Goal: Task Accomplishment & Management: Use online tool/utility

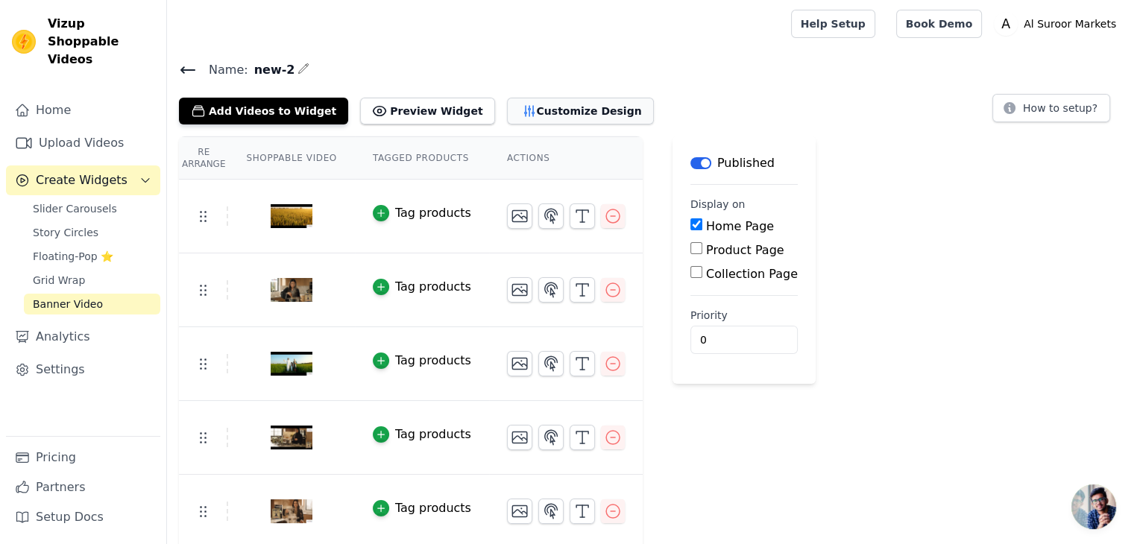
click at [533, 114] on button "Customize Design" at bounding box center [580, 111] width 147 height 27
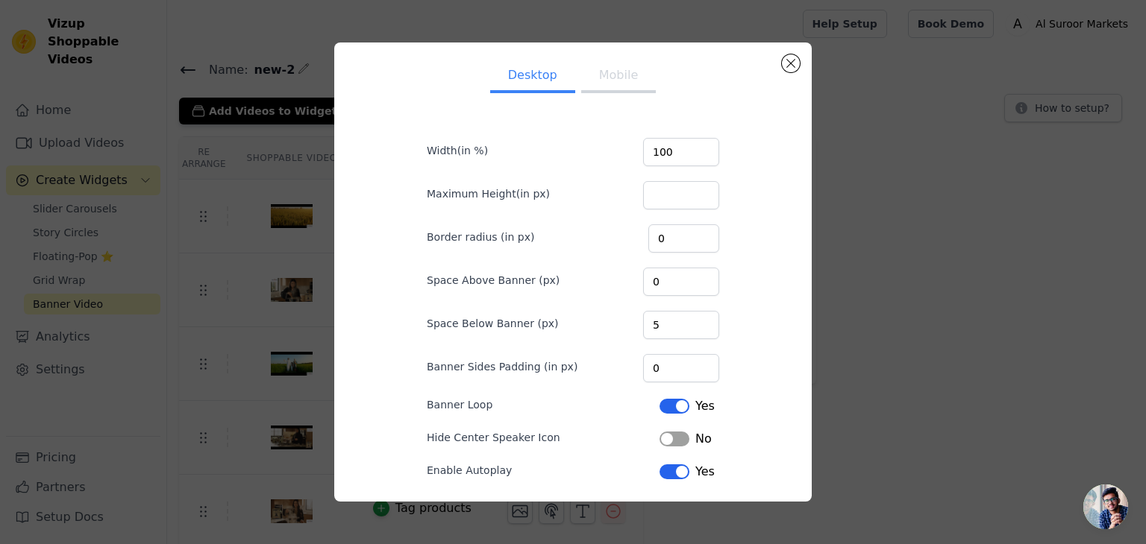
click at [618, 72] on button "Mobile" at bounding box center [618, 76] width 75 height 33
click at [794, 62] on button "Close modal" at bounding box center [791, 63] width 18 height 18
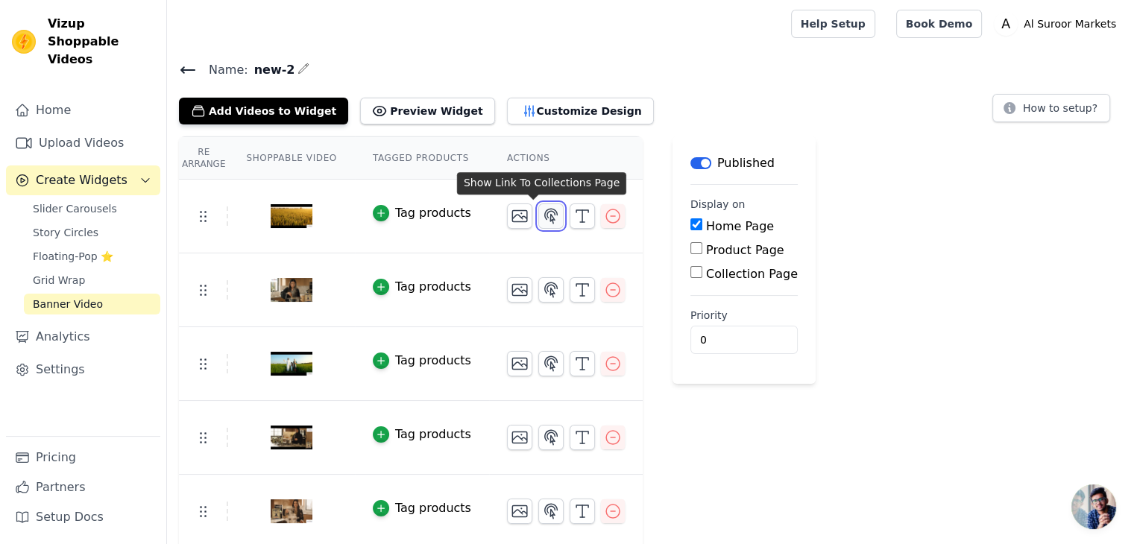
click at [542, 218] on icon "button" at bounding box center [551, 216] width 18 height 18
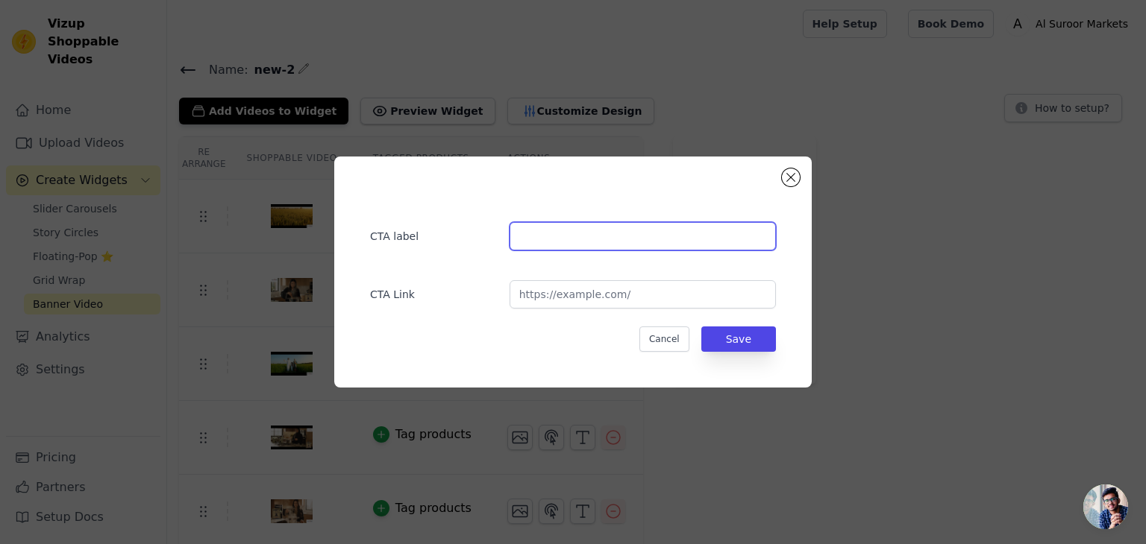
click at [550, 244] on input "text" at bounding box center [642, 236] width 266 height 28
type input "Order Now"
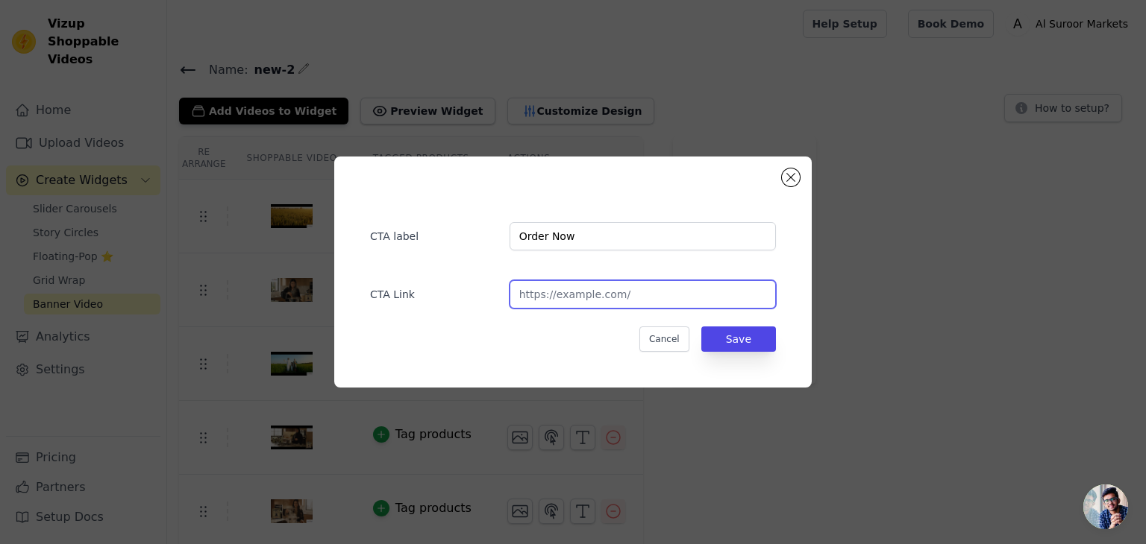
click at [565, 300] on input "url" at bounding box center [642, 294] width 266 height 28
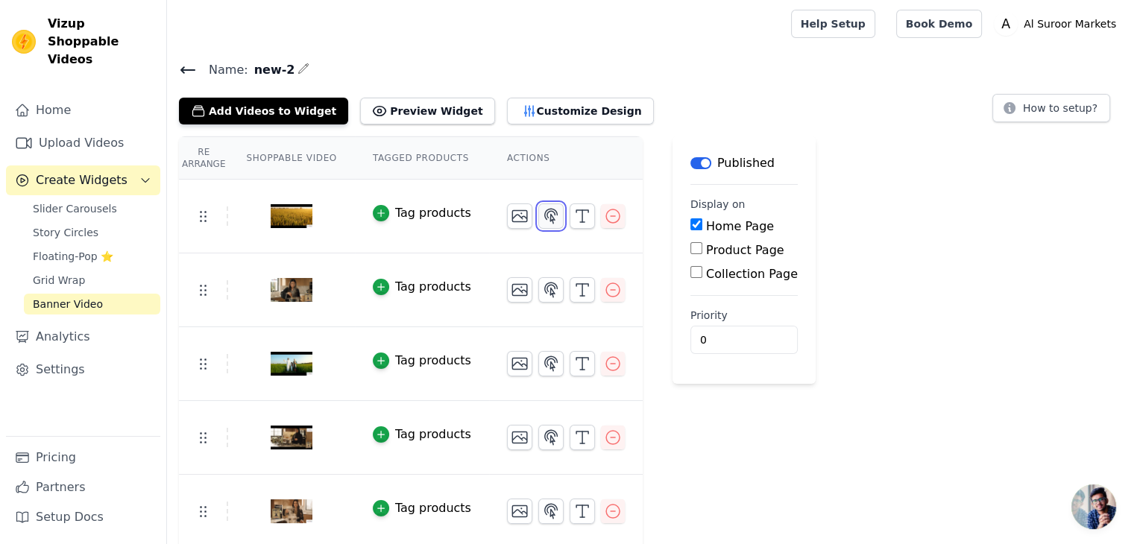
click at [542, 216] on icon "button" at bounding box center [551, 216] width 18 height 18
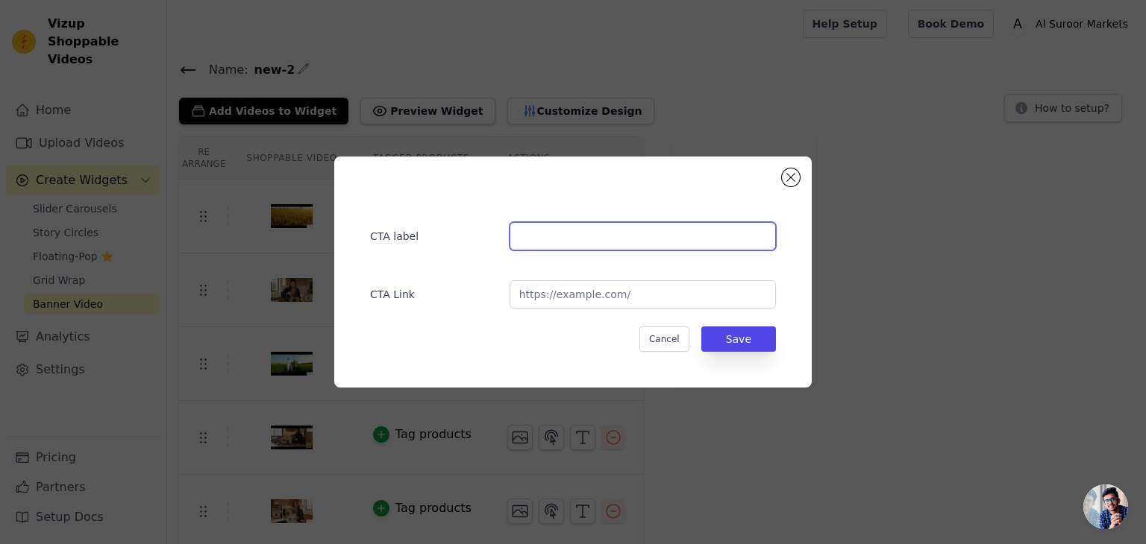
click at [525, 239] on input "text" at bounding box center [642, 236] width 266 height 28
type input "Order Now"
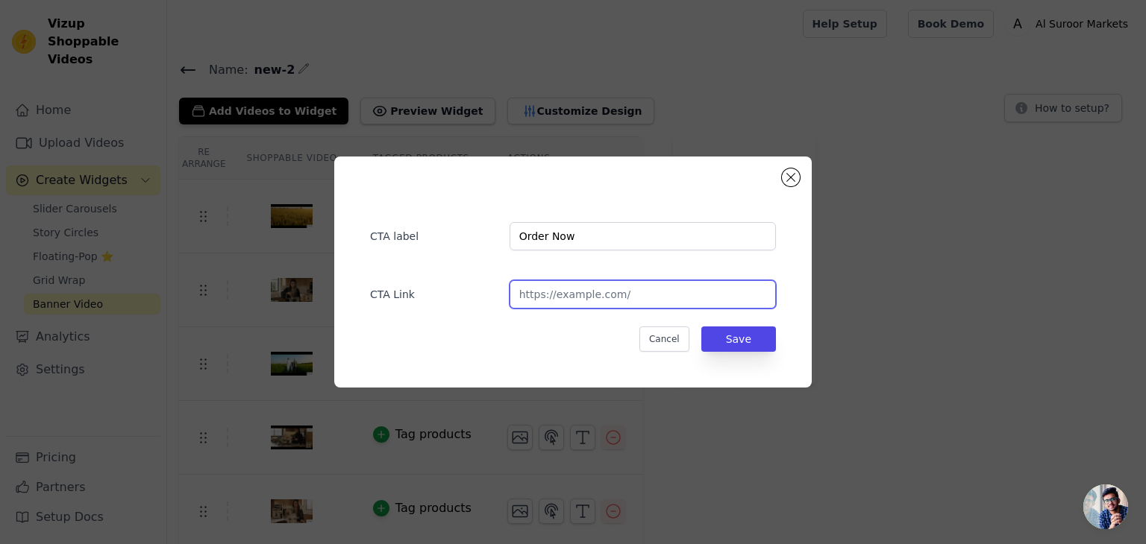
click at [549, 298] on input "url" at bounding box center [642, 294] width 266 height 28
paste input "rice"
type input "r"
paste input "rice"
type input "r"
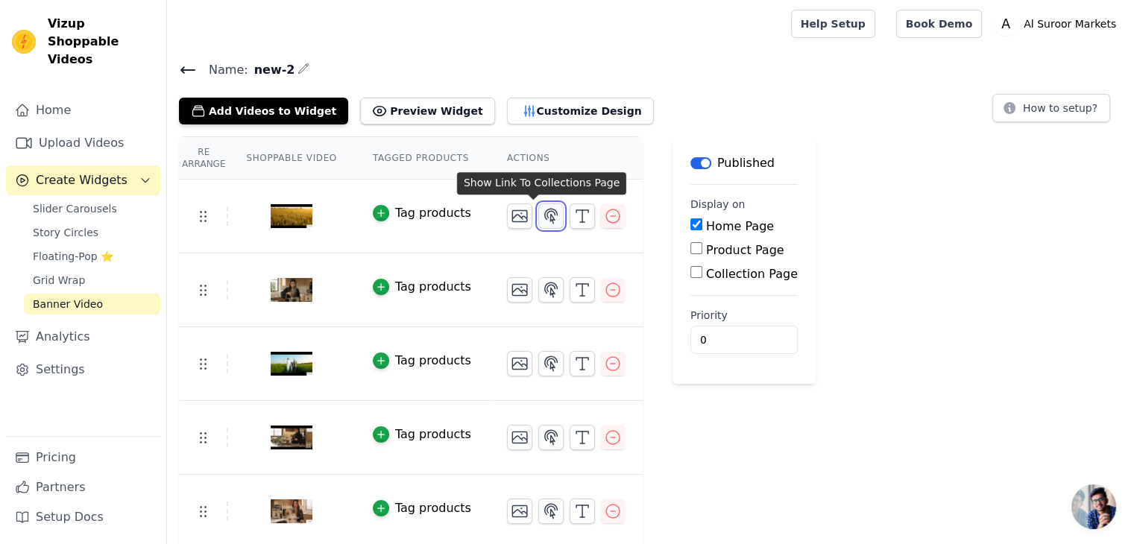
click at [542, 214] on icon "button" at bounding box center [551, 216] width 18 height 18
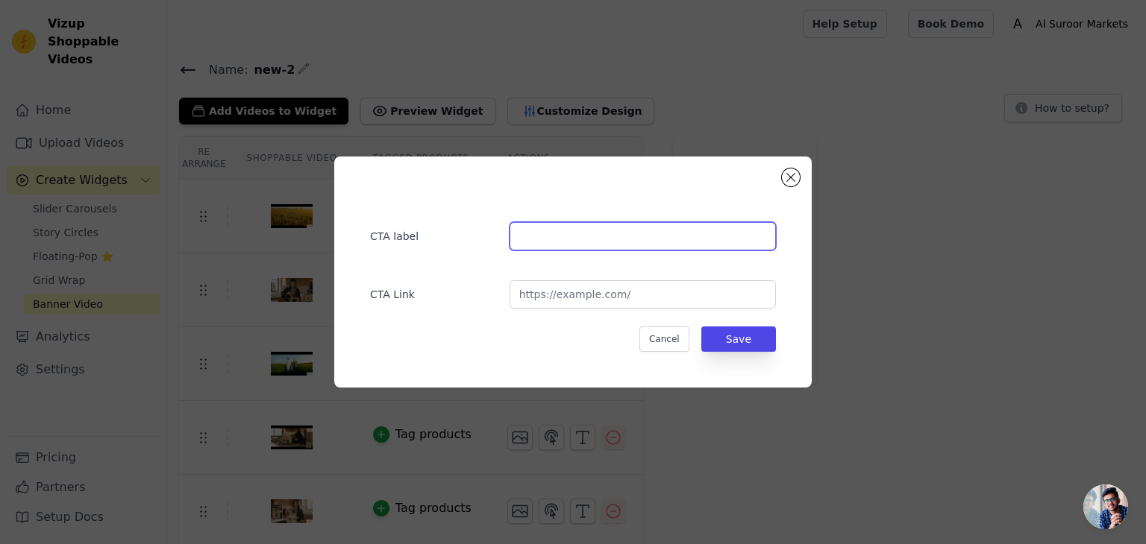
click at [531, 236] on input "text" at bounding box center [642, 236] width 266 height 28
type input "Order Now"
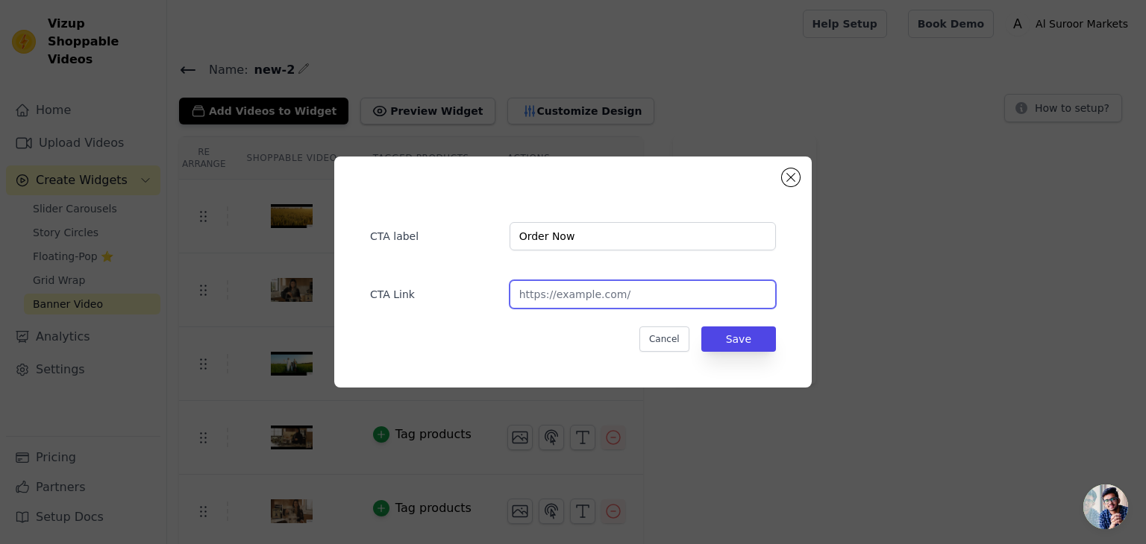
click at [524, 293] on input "url" at bounding box center [642, 294] width 266 height 28
paste input "[URL][DOMAIN_NAME]"
type input "[URL][DOMAIN_NAME]"
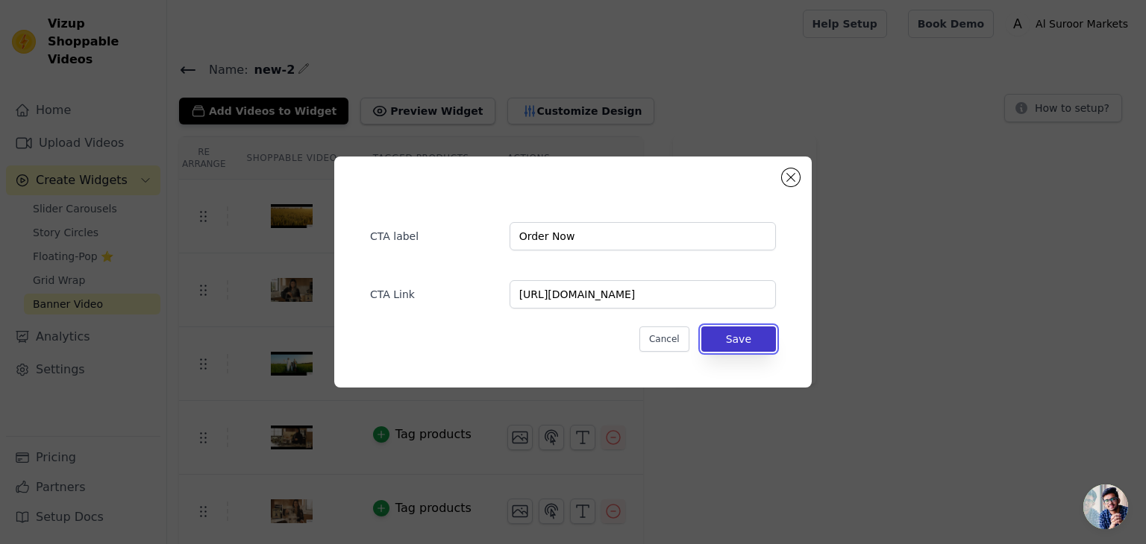
click at [743, 339] on button "Save" at bounding box center [738, 339] width 75 height 25
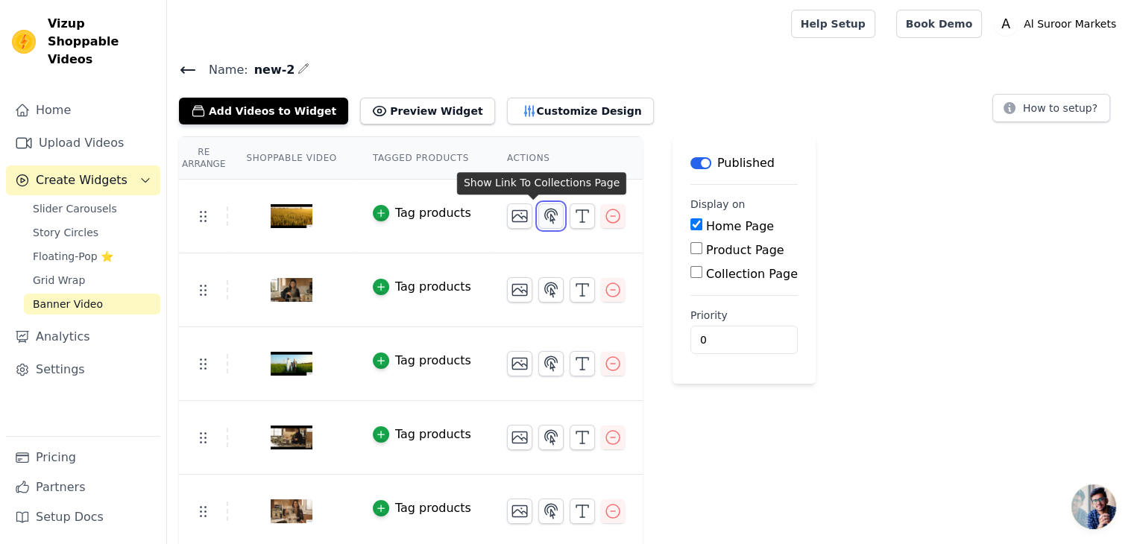
click at [545, 219] on icon "button" at bounding box center [551, 216] width 13 height 14
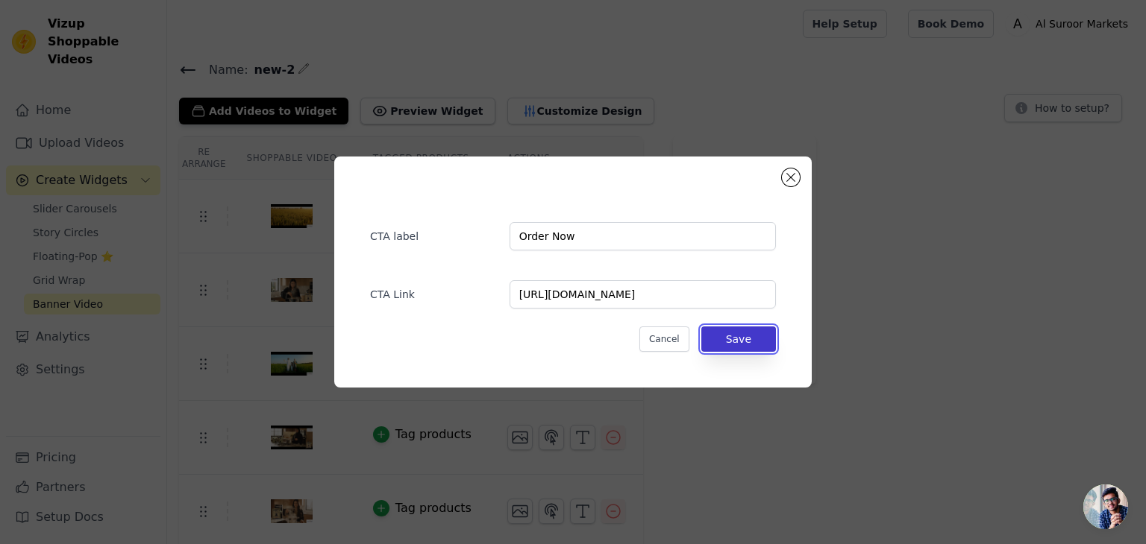
click at [754, 338] on button "Save" at bounding box center [738, 339] width 75 height 25
click at [743, 337] on button "Save" at bounding box center [738, 339] width 75 height 25
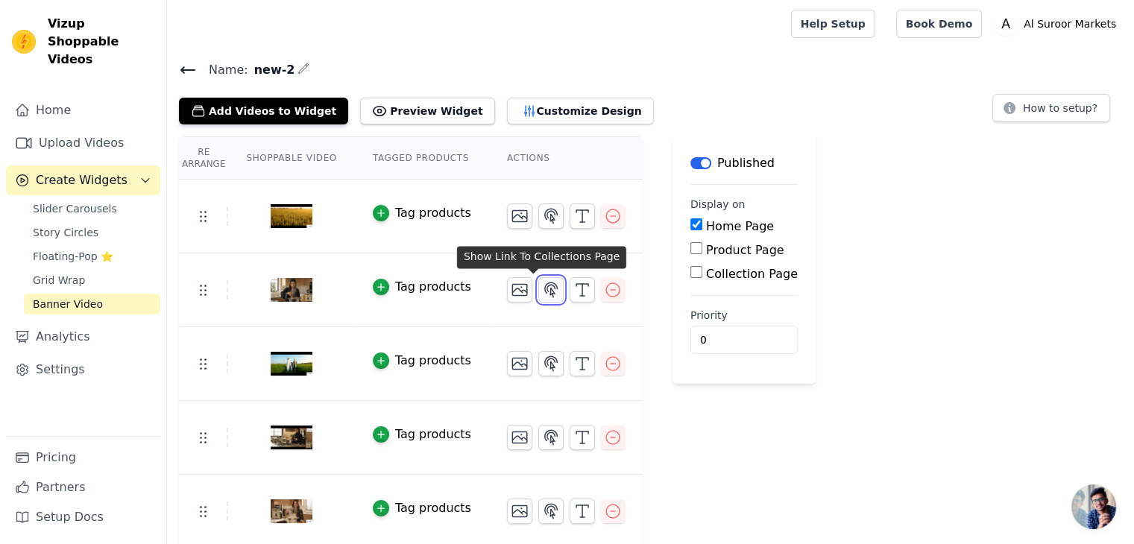
click at [542, 290] on icon "button" at bounding box center [551, 290] width 18 height 18
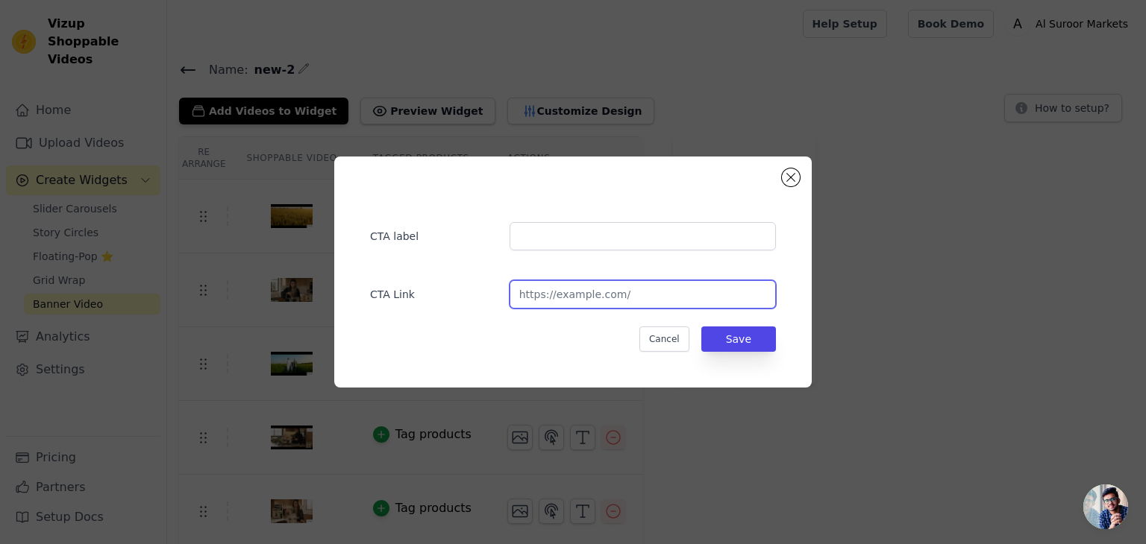
click at [532, 293] on input "url" at bounding box center [642, 294] width 266 height 28
paste input "https://alsuroormarkets.com/collections/punjabi-al-suroor-rice-1/rice"
type input "https://alsuroormarkets.com/collections/punjabi-al-suroor-rice-1/rice"
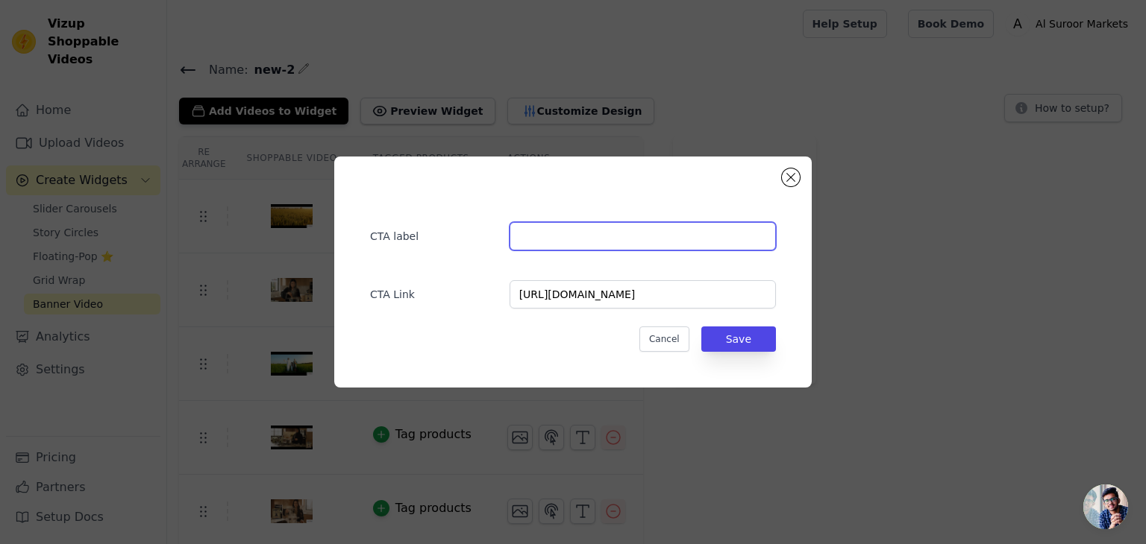
click at [554, 239] on input "text" at bounding box center [642, 236] width 266 height 28
type input "Order Now"
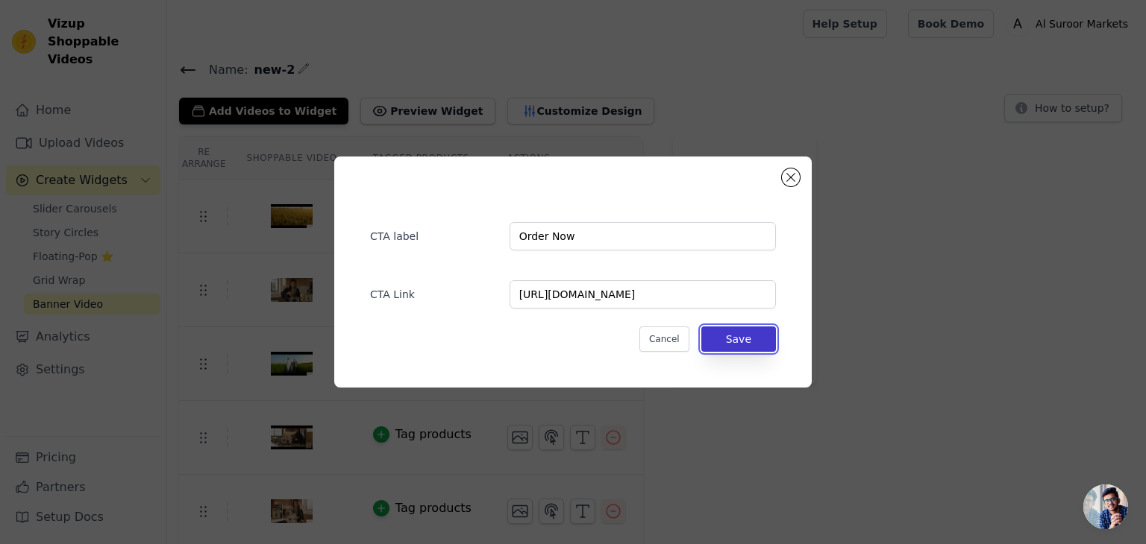
click at [757, 341] on button "Save" at bounding box center [738, 339] width 75 height 25
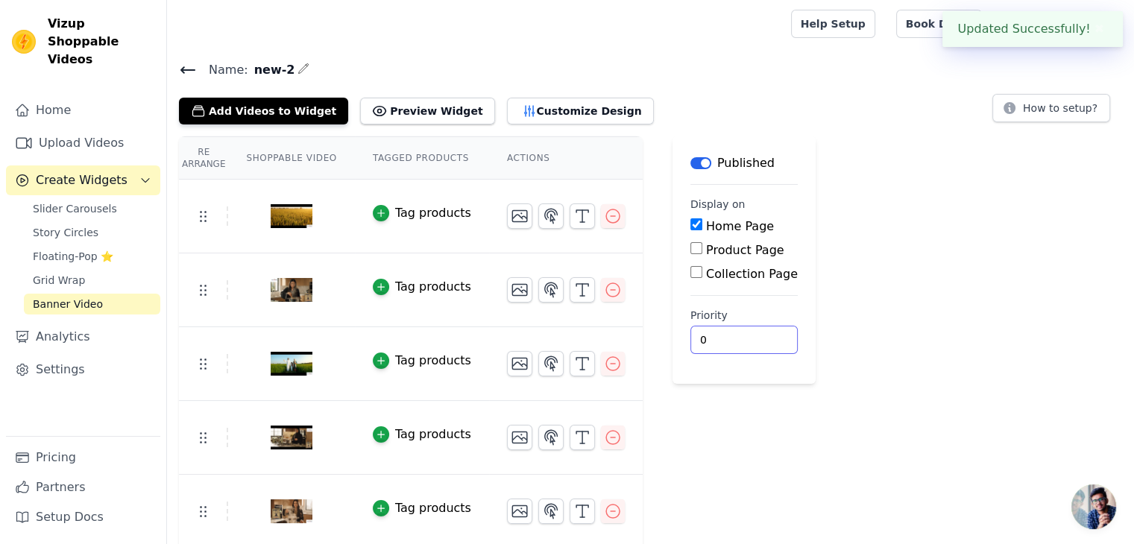
click at [741, 341] on input "0" at bounding box center [744, 340] width 107 height 28
click at [867, 345] on div "Re Arrange Shoppable Video Tagged Products Actions Tag products Tag products Ta…" at bounding box center [650, 379] width 967 height 486
click at [542, 359] on icon "button" at bounding box center [551, 364] width 18 height 18
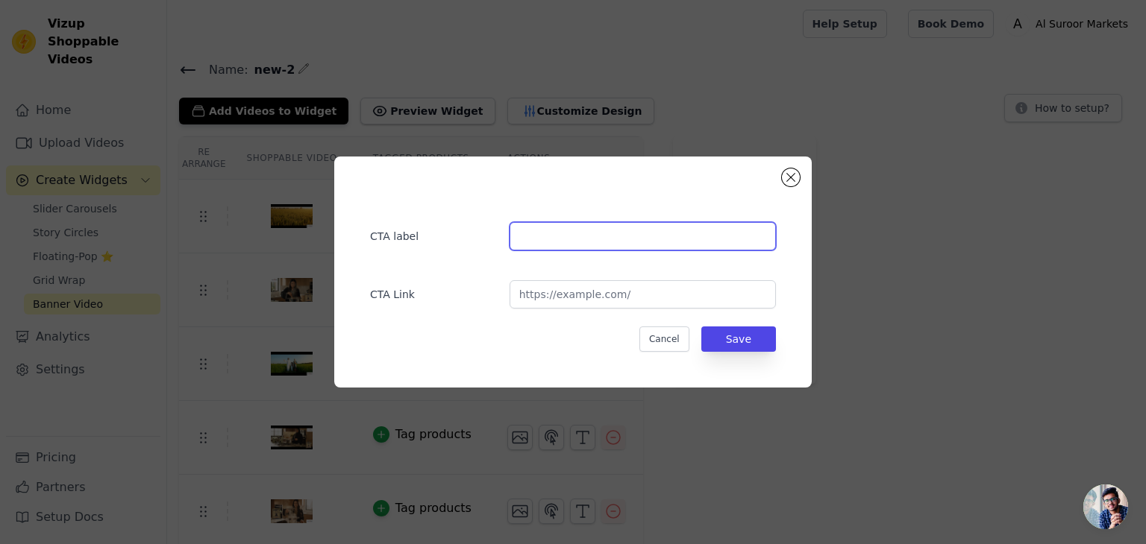
click at [570, 242] on input "text" at bounding box center [642, 236] width 266 height 28
type input "Order Now"
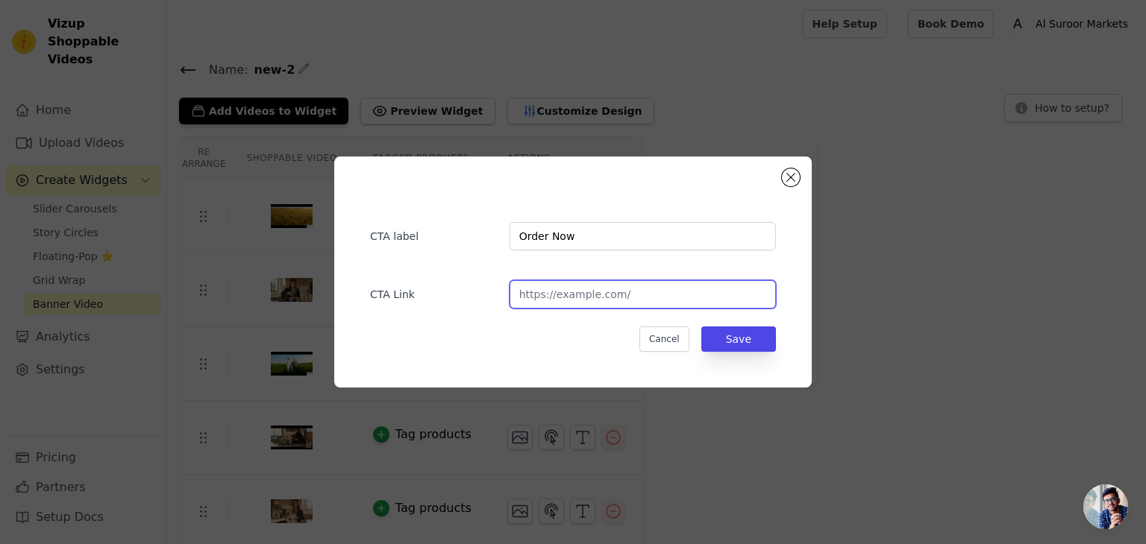
click at [616, 293] on input "url" at bounding box center [642, 294] width 266 height 28
paste input "https://alsuroormarkets.com/collections/punjabi-al-suroor-rice-1/rice"
type input "https://alsuroormarkets.com/collections/punjabi-al-suroor-rice-1/rice"
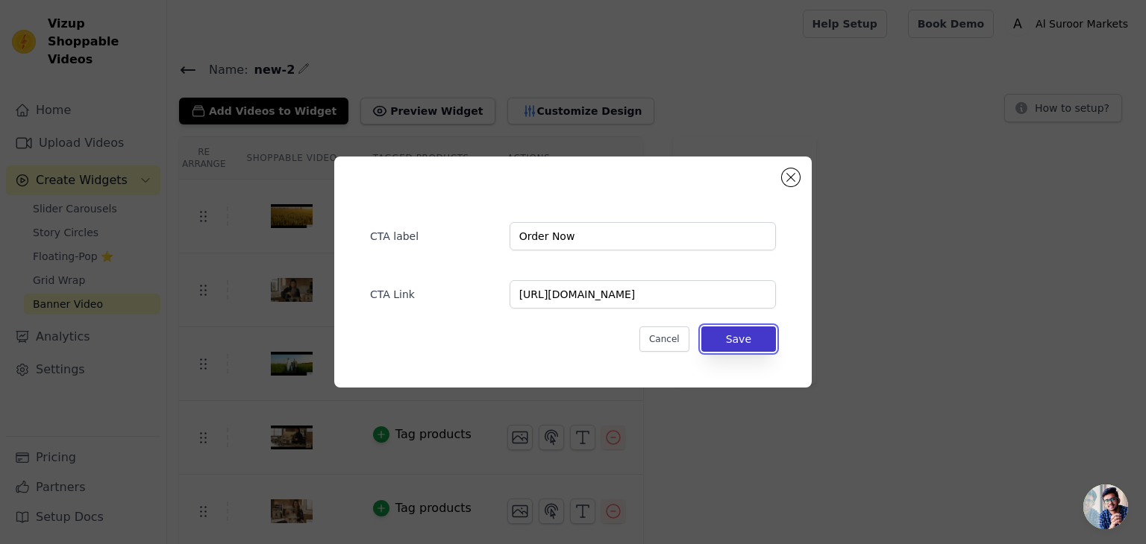
click at [743, 345] on button "Save" at bounding box center [738, 339] width 75 height 25
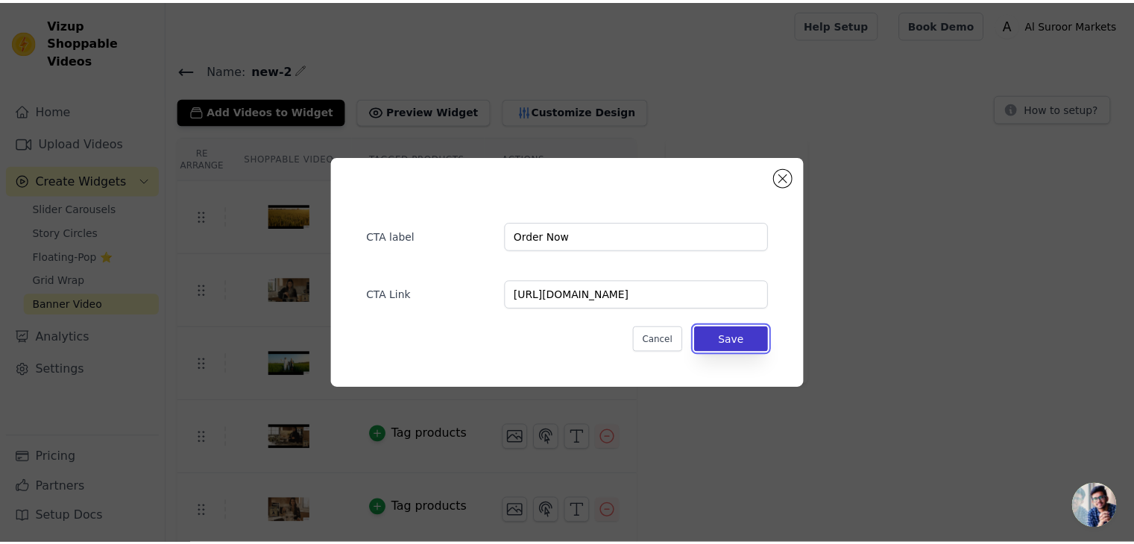
scroll to position [0, 0]
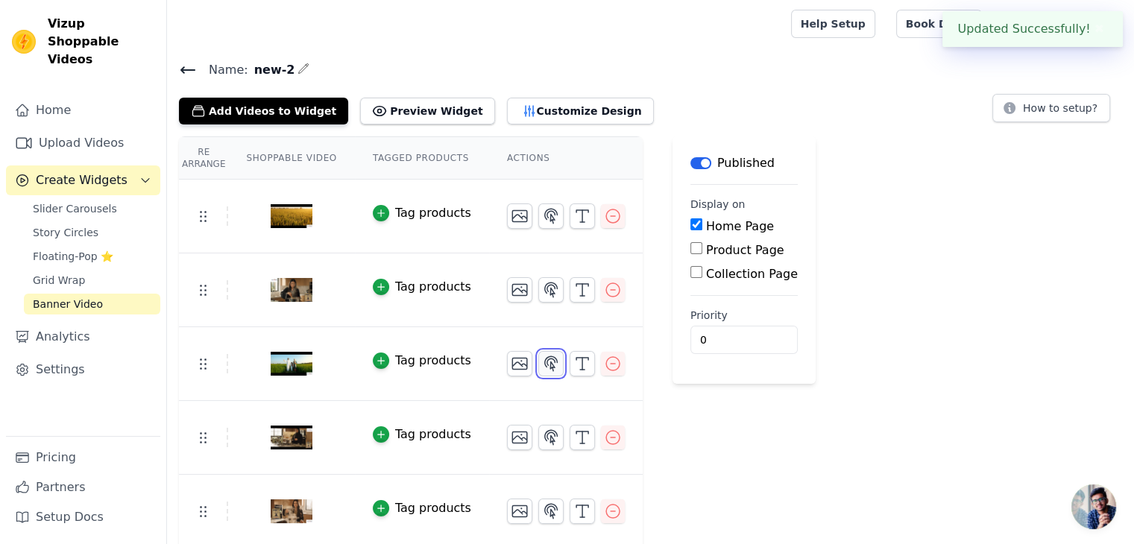
click at [542, 364] on icon "button" at bounding box center [551, 364] width 18 height 18
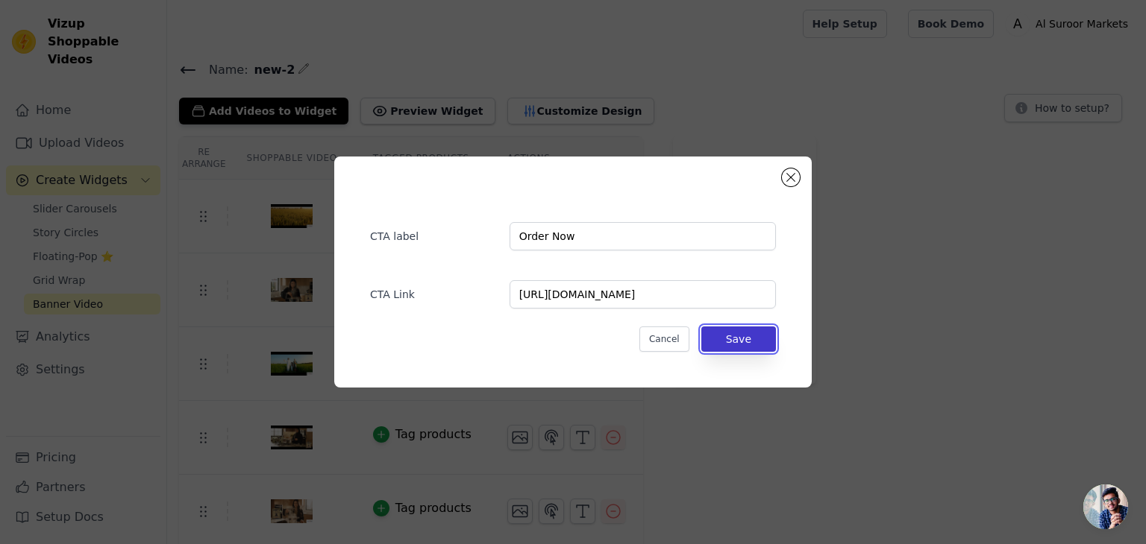
click at [741, 339] on button "Save" at bounding box center [738, 339] width 75 height 25
click at [745, 340] on button "Save" at bounding box center [738, 339] width 75 height 25
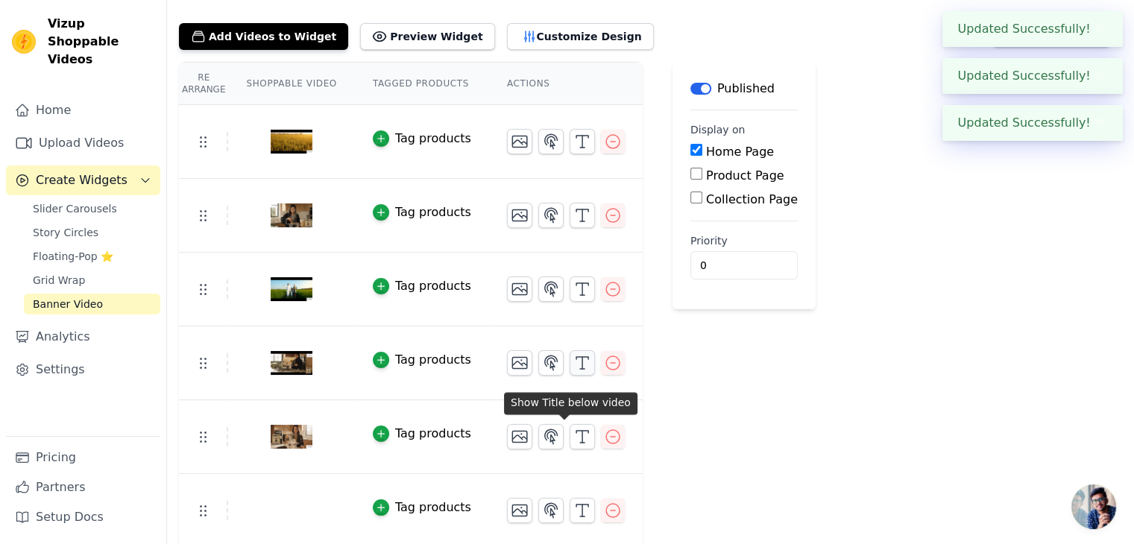
scroll to position [76, 0]
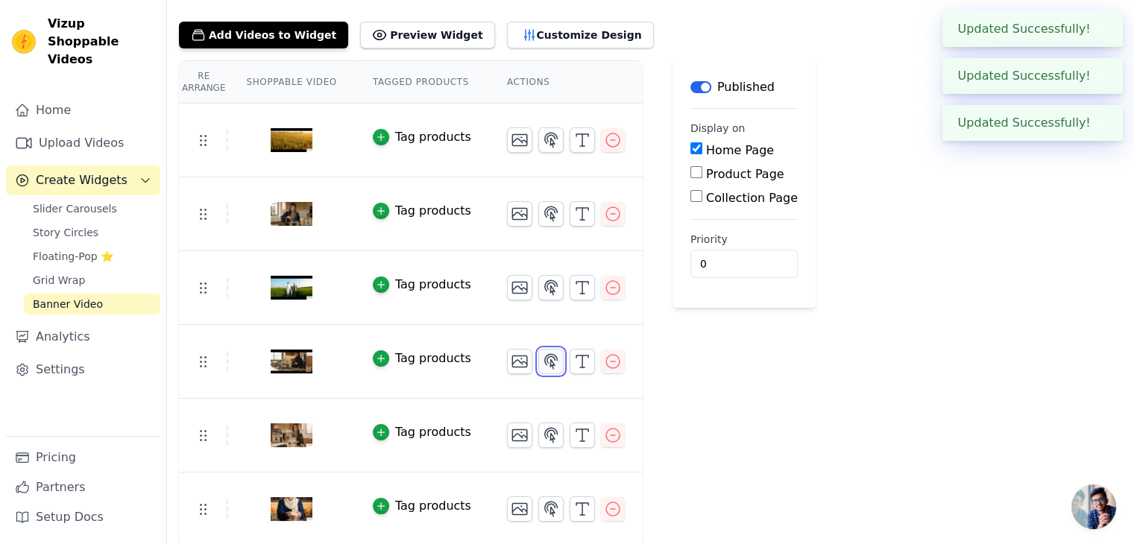
click at [545, 362] on icon "button" at bounding box center [551, 361] width 13 height 14
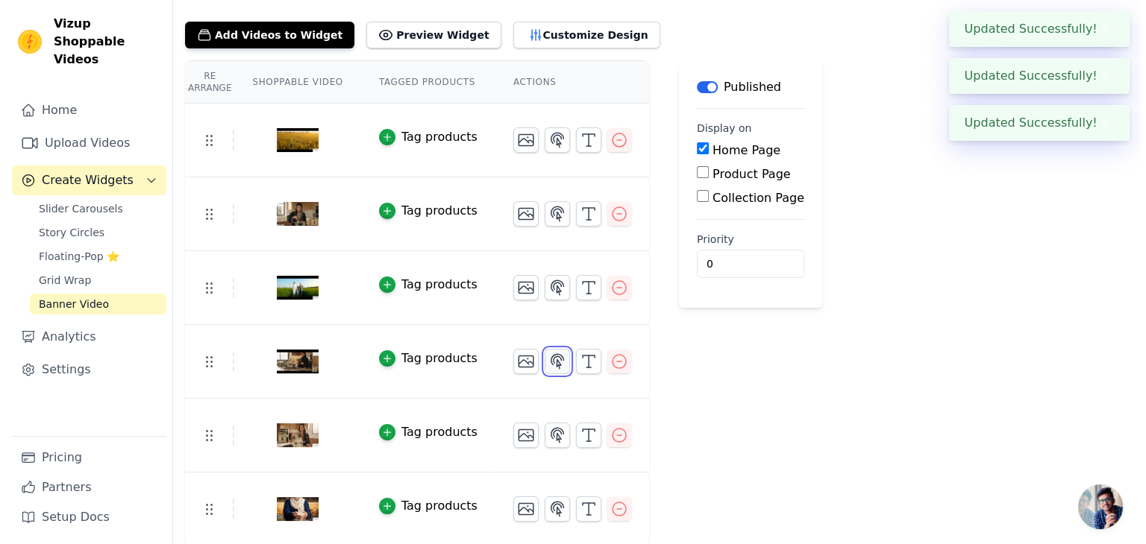
scroll to position [0, 0]
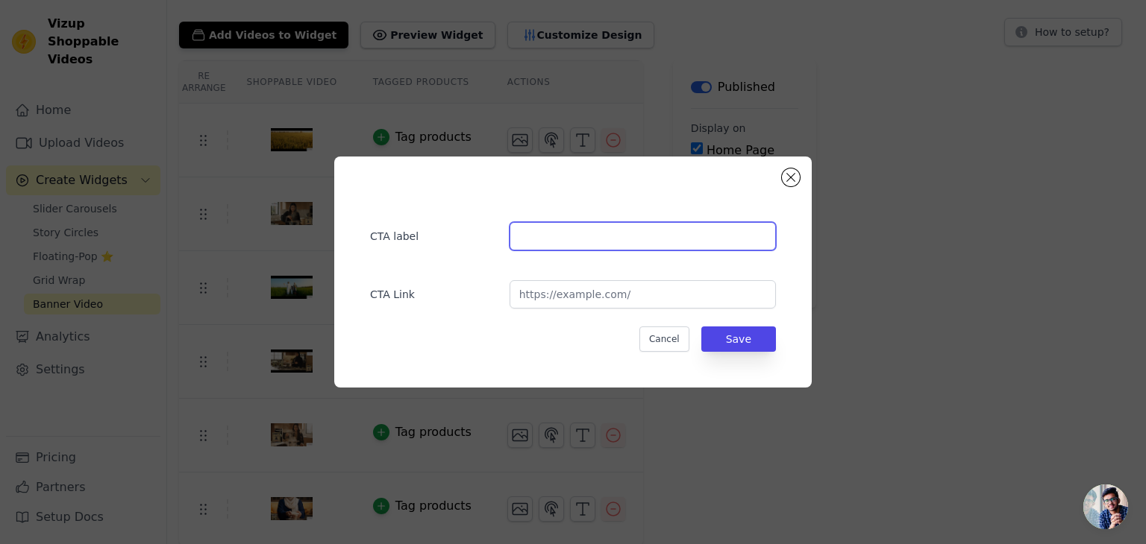
click at [583, 240] on input "text" at bounding box center [642, 236] width 266 height 28
type input "Order Now"
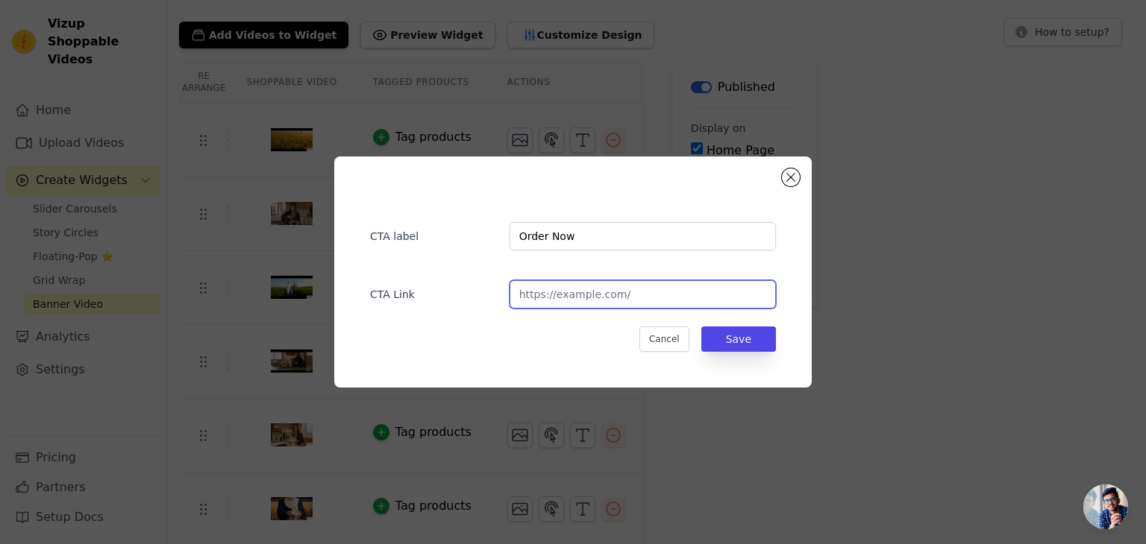
click at [591, 299] on input "url" at bounding box center [642, 294] width 266 height 28
click at [588, 299] on input "url" at bounding box center [642, 294] width 266 height 28
paste input "https://alsuroormarkets.com/collections/punjabi-al-suroor-rice-1/rice"
type input "https://alsuroormarkets.com/collections/punjabi-al-suroor-rice-1/rice"
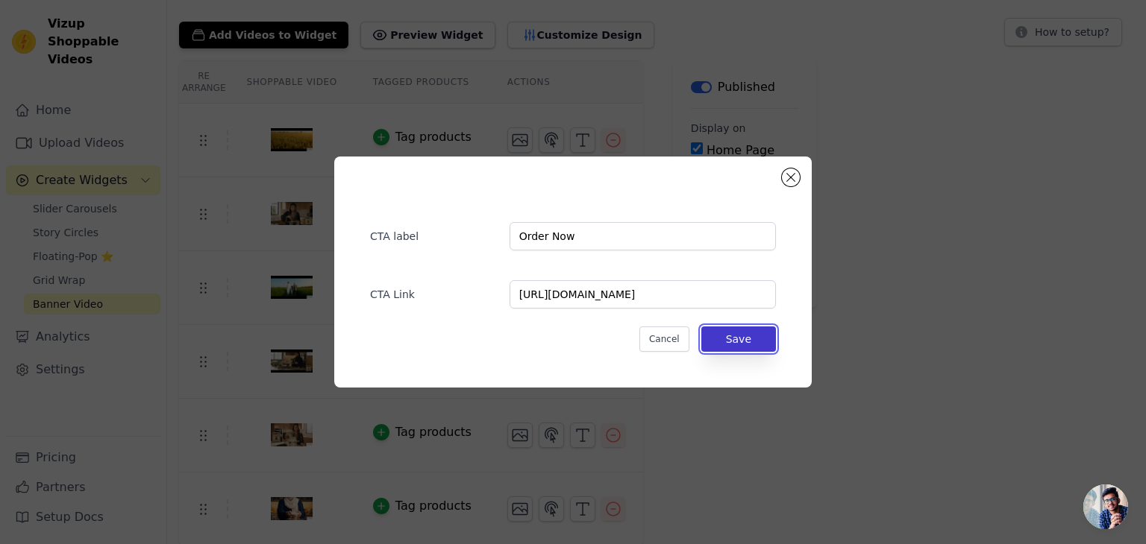
click at [732, 339] on button "Save" at bounding box center [738, 339] width 75 height 25
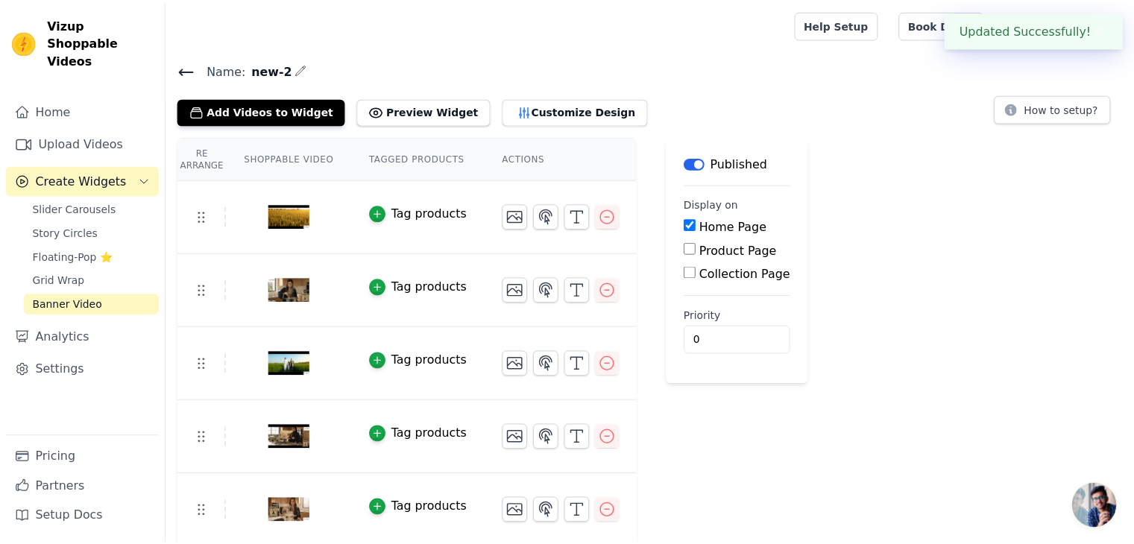
scroll to position [76, 0]
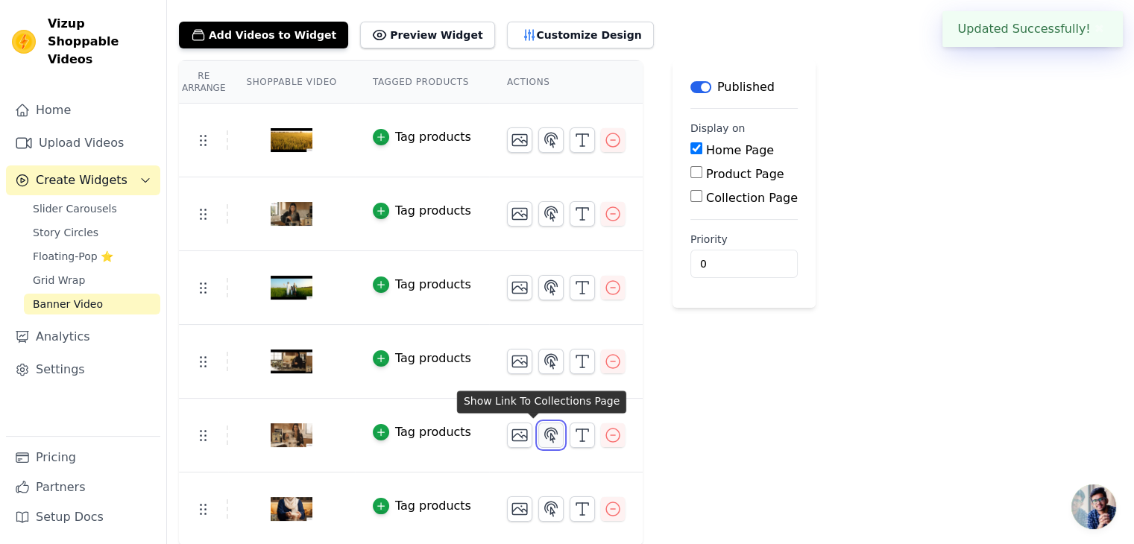
click at [545, 434] on icon "button" at bounding box center [551, 435] width 13 height 14
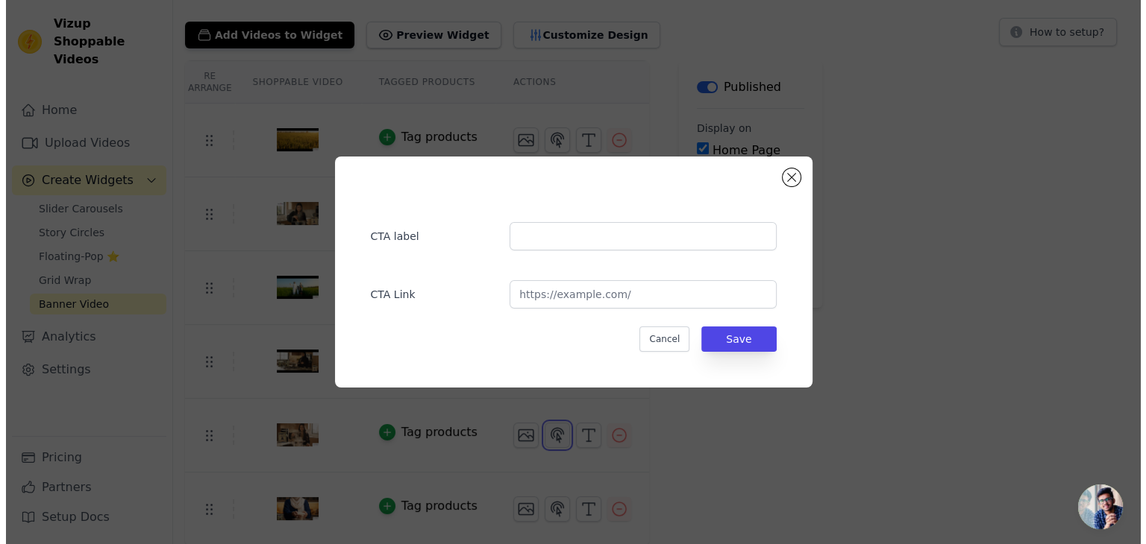
scroll to position [0, 0]
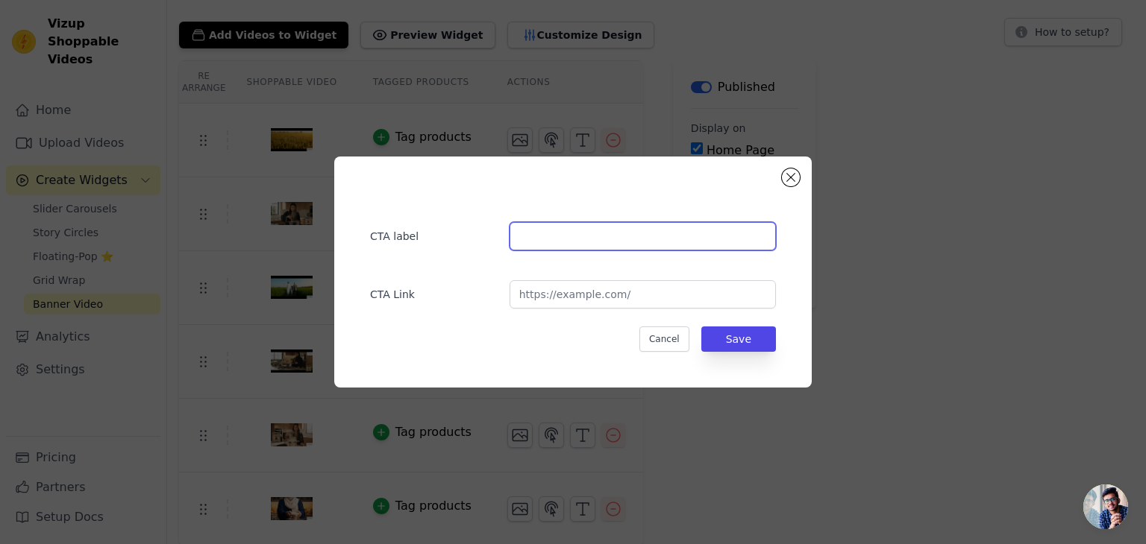
click at [574, 241] on input "text" at bounding box center [642, 236] width 266 height 28
type input "Order Now"
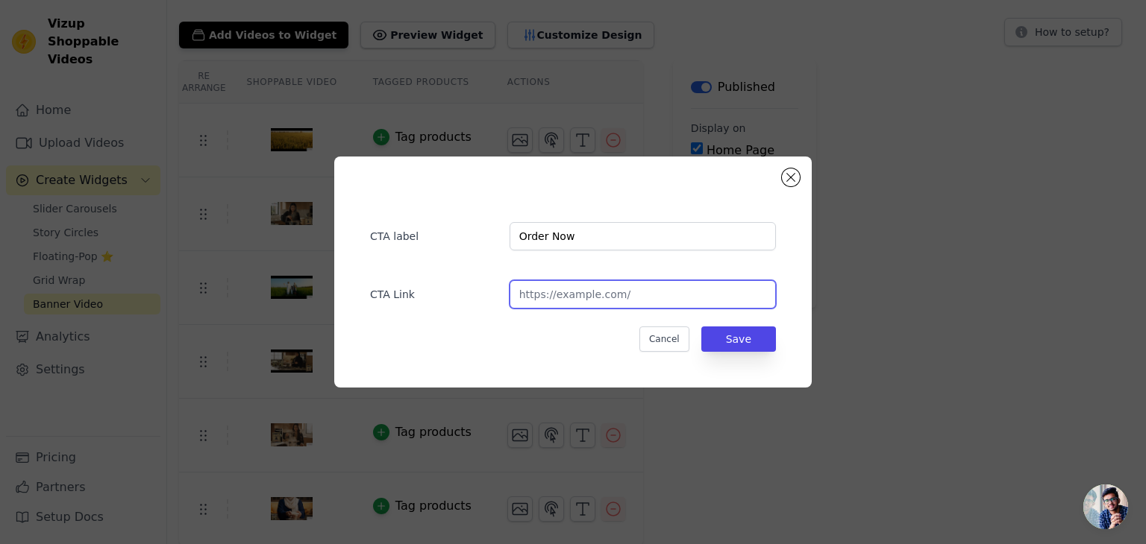
click at [598, 297] on input "url" at bounding box center [642, 294] width 266 height 28
paste input "https://alsuroormarkets.com/collections/punjabi-al-suroor-rice-1/rice"
type input "https://alsuroormarkets.com/collections/punjabi-al-suroor-rice-1/rice"
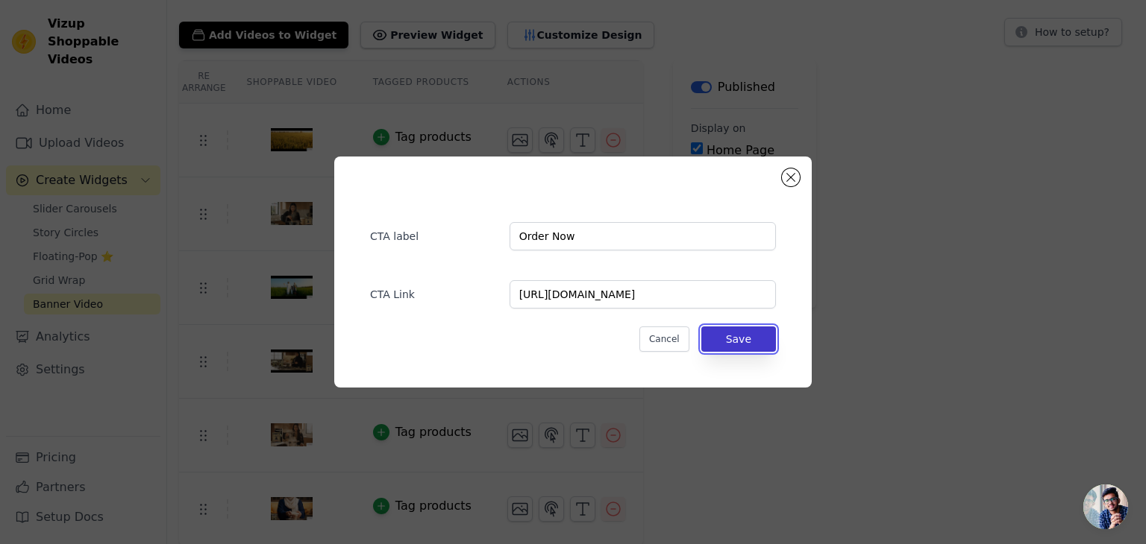
click at [737, 347] on button "Save" at bounding box center [738, 339] width 75 height 25
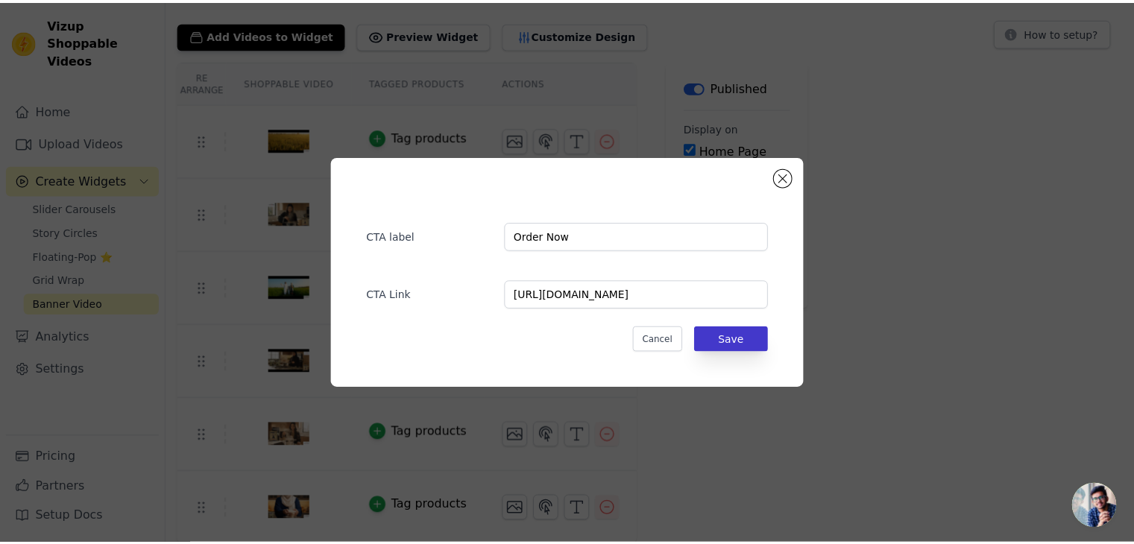
scroll to position [76, 0]
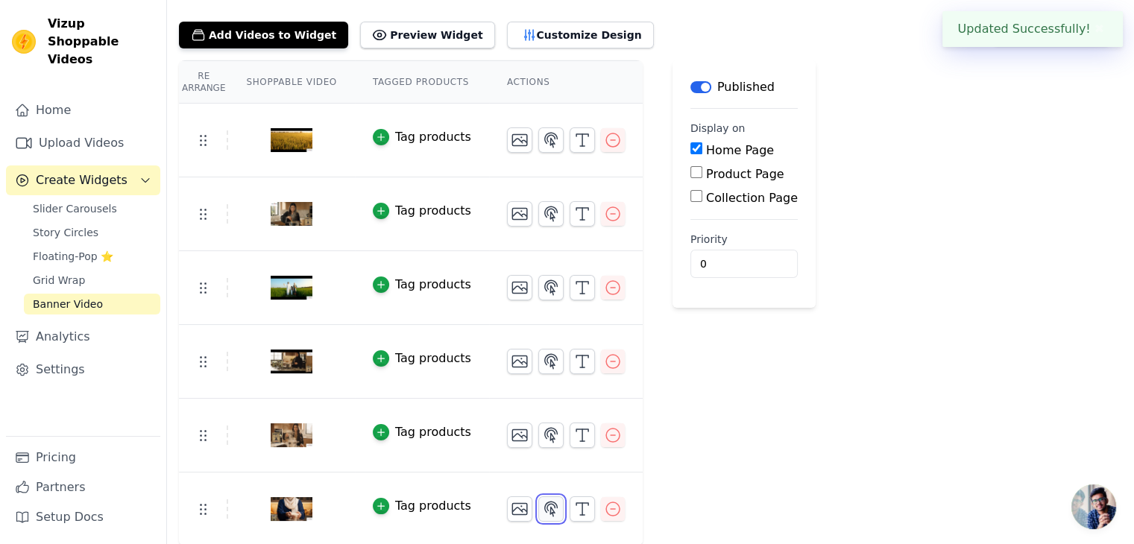
click at [542, 511] on icon "button" at bounding box center [551, 509] width 18 height 18
click at [542, 513] on icon "button" at bounding box center [551, 509] width 18 height 18
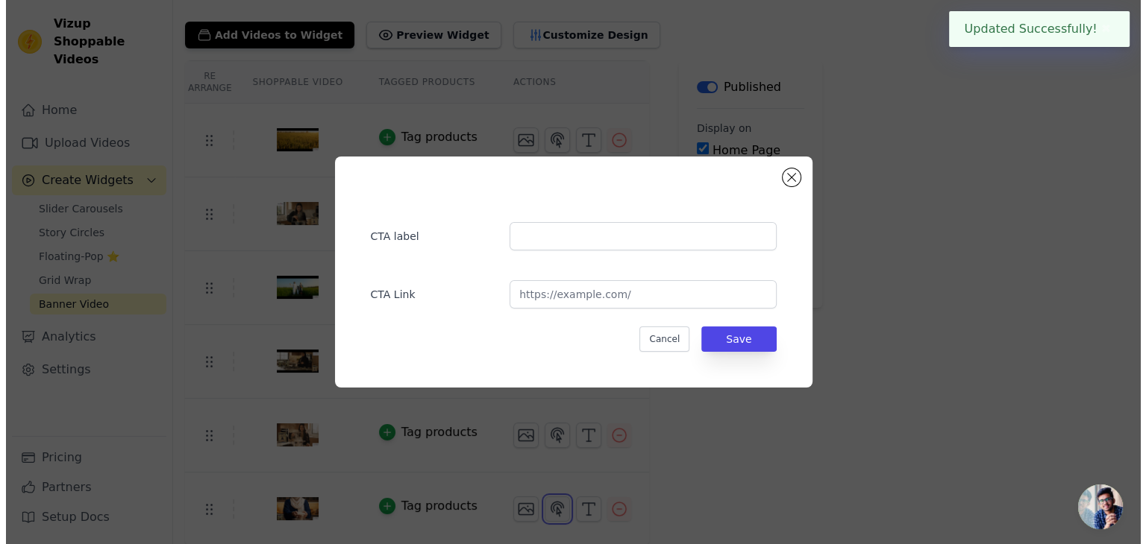
scroll to position [0, 0]
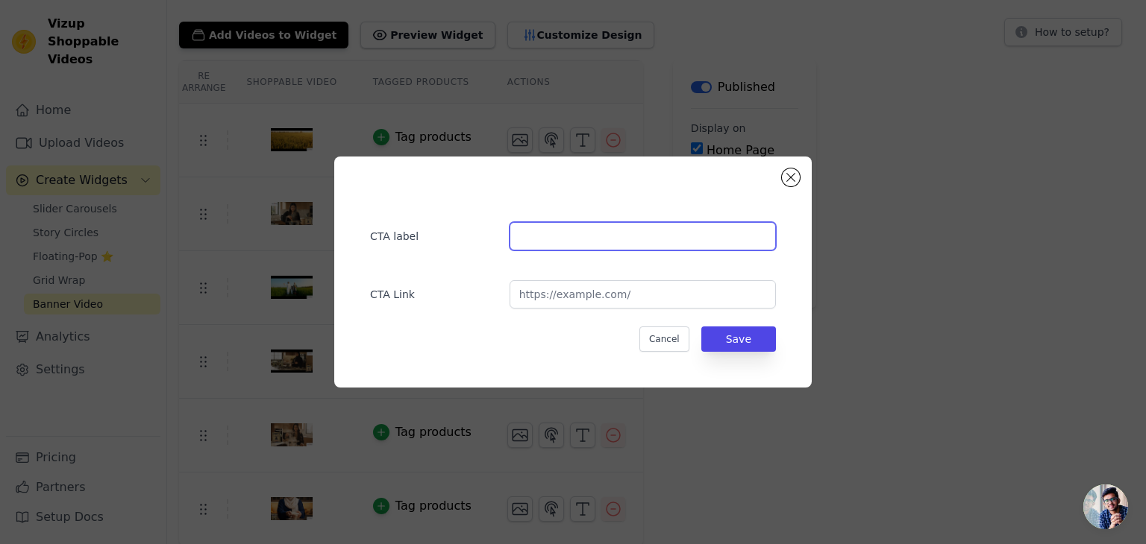
click at [592, 243] on input "text" at bounding box center [642, 236] width 266 height 28
paste input "https://alsuroormarkets.com/collections/punjabi-al-suroor-rice-1/rice"
type input "https://alsuroormarkets.com/collections/punjabi-al-suroor-rice-1/rice"
click at [632, 236] on input "text" at bounding box center [642, 236] width 266 height 28
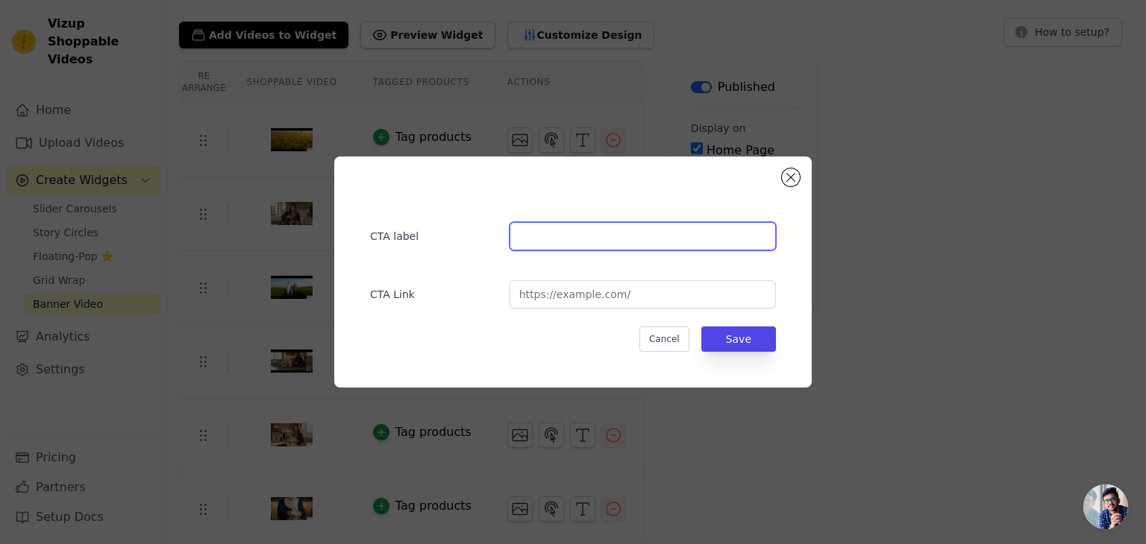
click at [632, 236] on input "text" at bounding box center [642, 236] width 266 height 28
type input "Order Now"
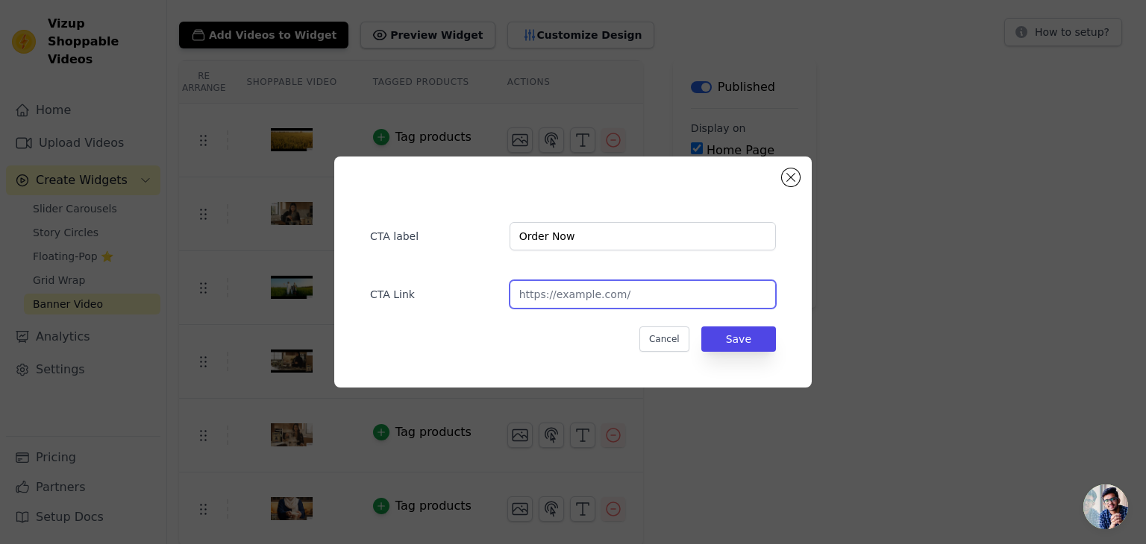
click at [618, 293] on input "url" at bounding box center [642, 294] width 266 height 28
paste input "https://alsuroormarkets.com/collections/punjabi-al-suroor-rice-1/rice"
type input "https://alsuroormarkets.com/collections/punjabi-al-suroor-rice-1/rice"
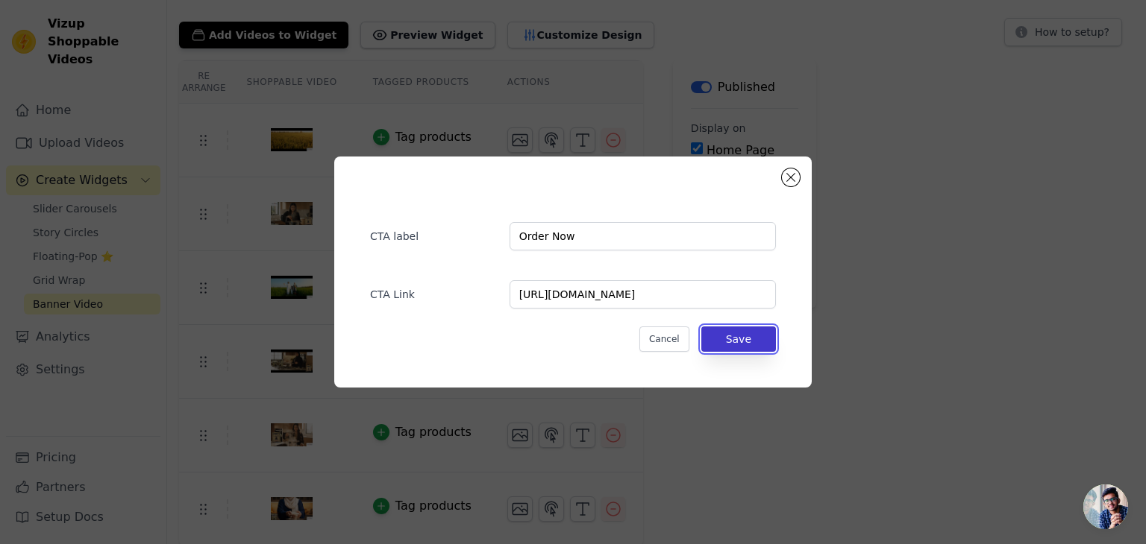
click at [739, 342] on button "Save" at bounding box center [738, 339] width 75 height 25
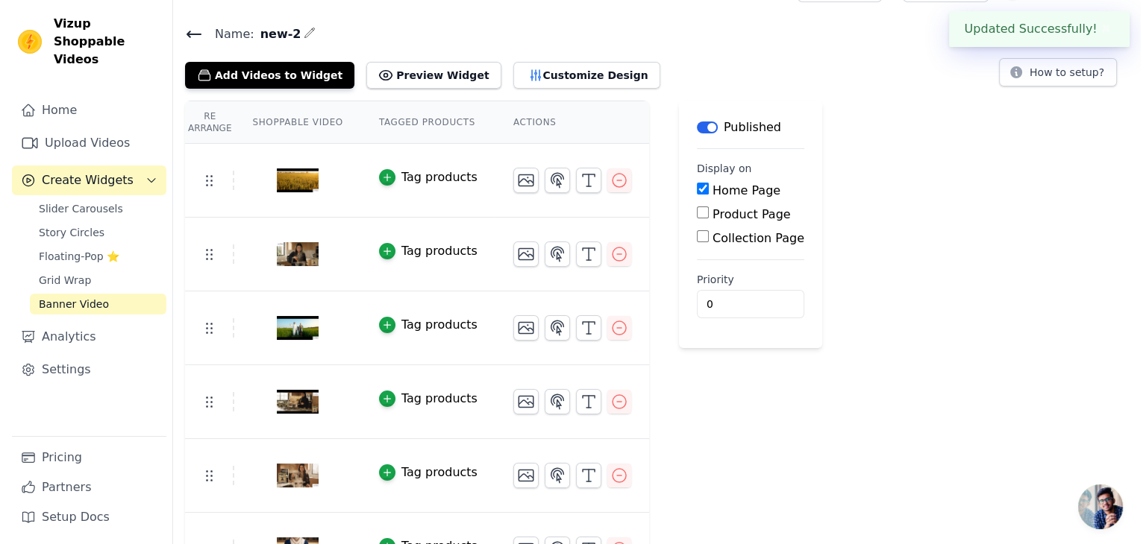
scroll to position [0, 0]
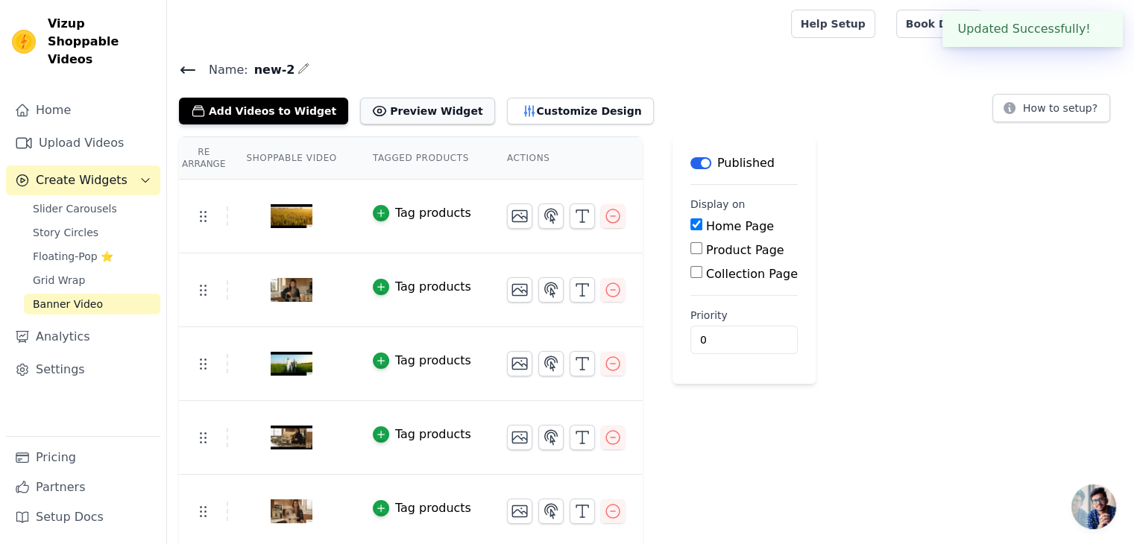
click at [410, 116] on button "Preview Widget" at bounding box center [427, 111] width 134 height 27
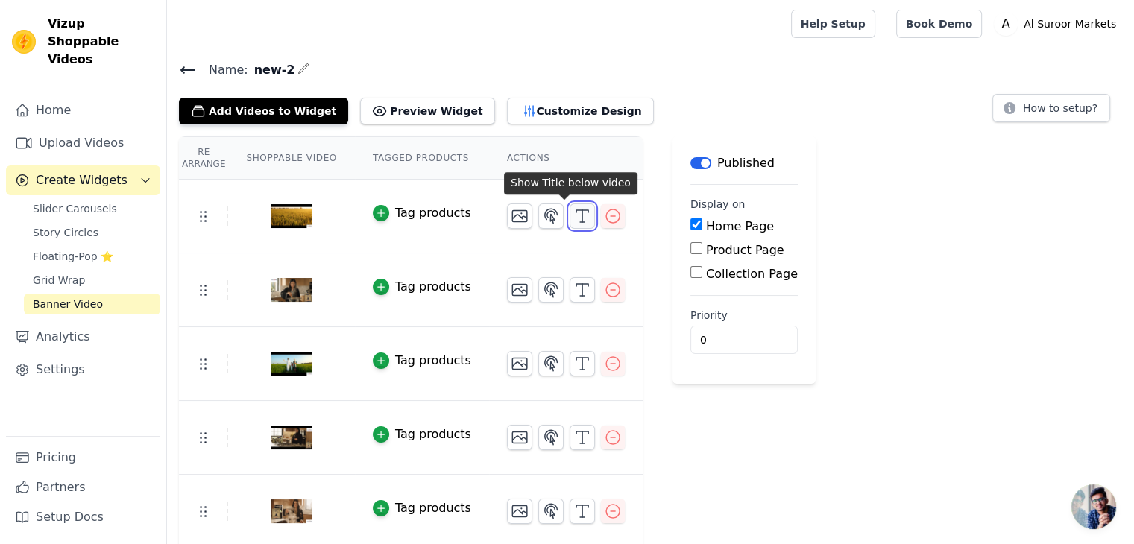
click at [574, 213] on icon "button" at bounding box center [583, 216] width 18 height 18
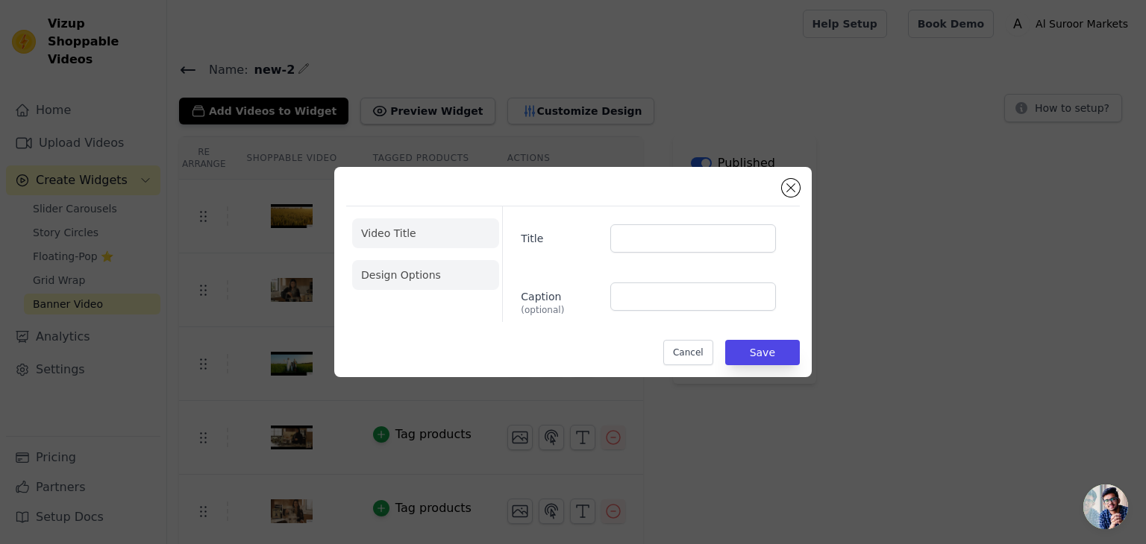
click at [421, 268] on li "Design Options" at bounding box center [425, 275] width 147 height 30
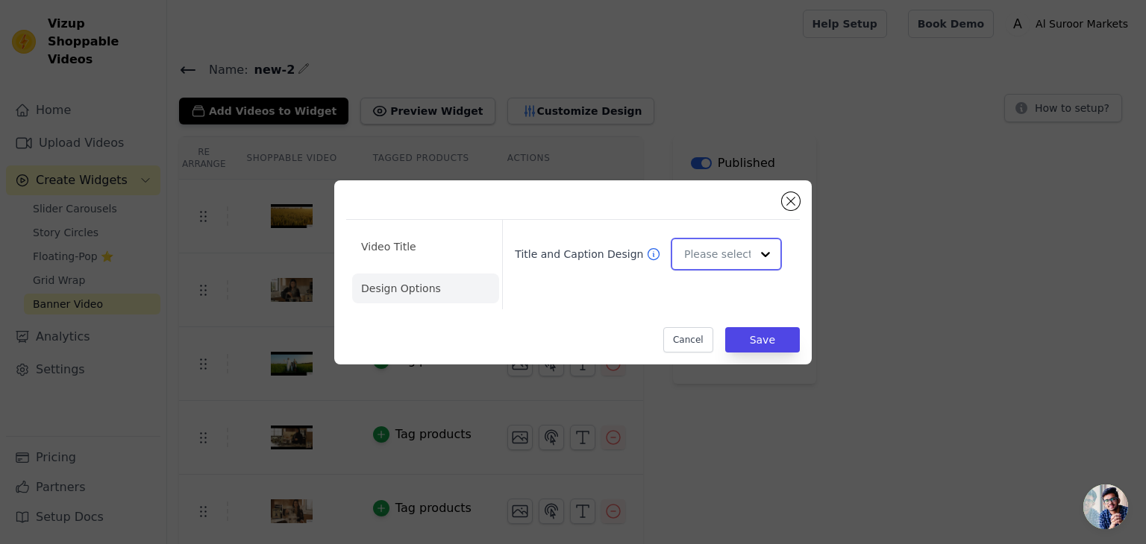
click at [762, 257] on div at bounding box center [765, 254] width 30 height 30
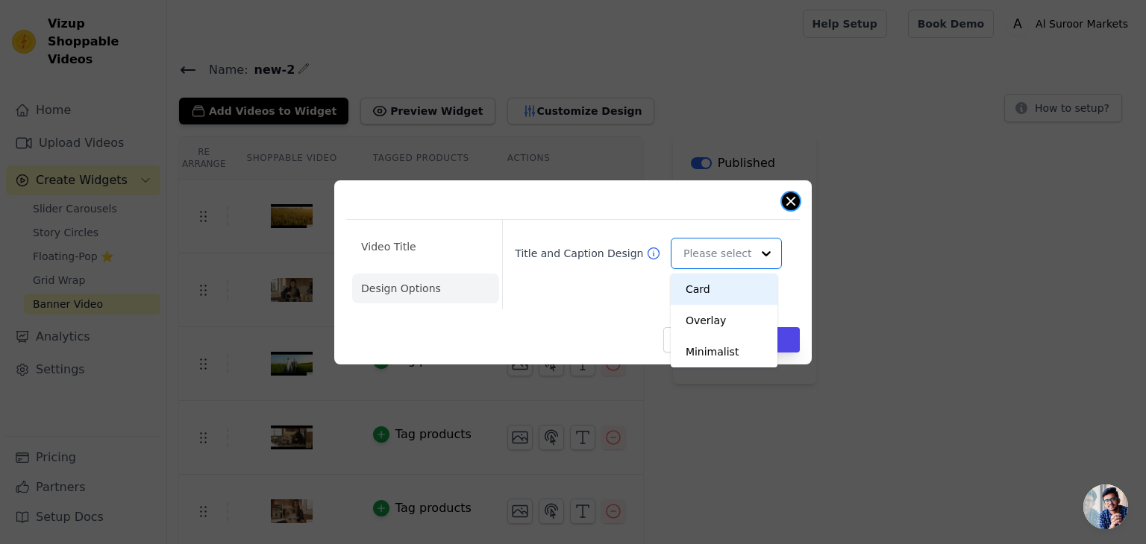
click at [791, 204] on button "Close modal" at bounding box center [791, 201] width 18 height 18
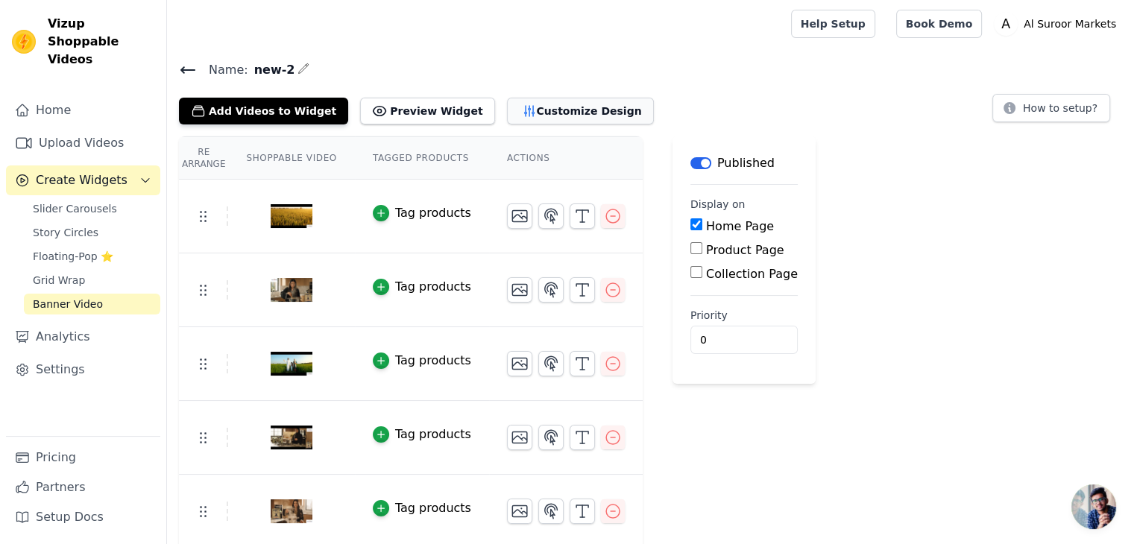
click at [512, 115] on button "Customize Design" at bounding box center [580, 111] width 147 height 27
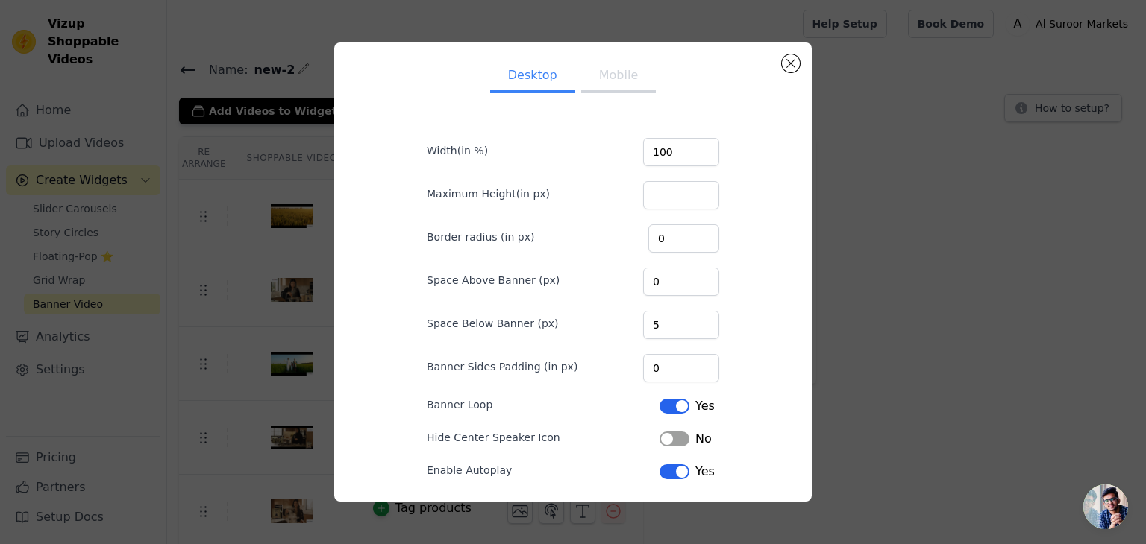
click at [597, 84] on button "Mobile" at bounding box center [618, 76] width 75 height 33
click at [785, 66] on button "Close modal" at bounding box center [791, 63] width 18 height 18
click at [785, 66] on h4 "Name: new-2" at bounding box center [656, 70] width 955 height 20
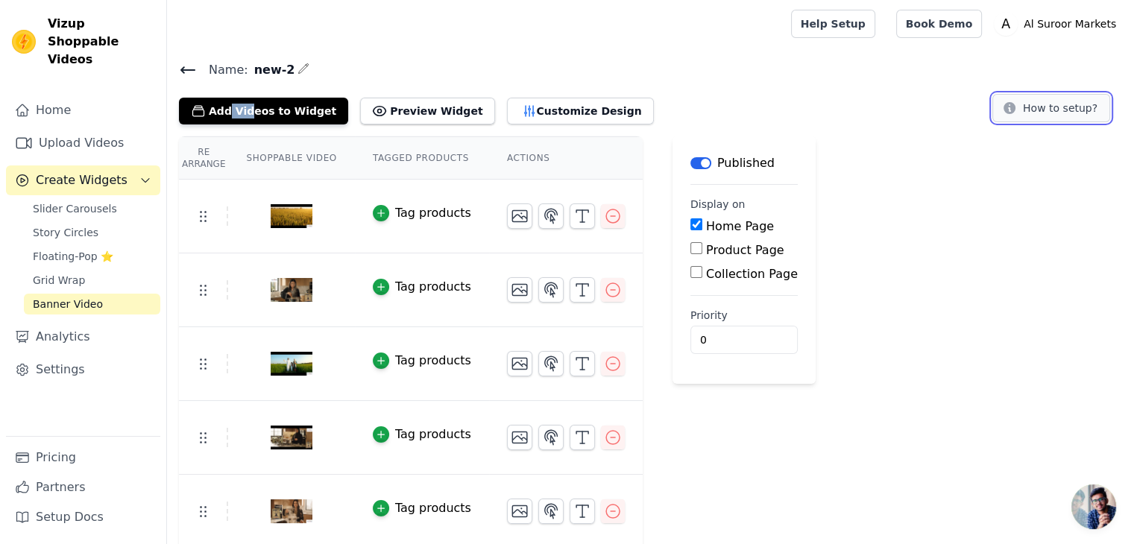
click at [1060, 105] on button "How to setup?" at bounding box center [1052, 108] width 118 height 28
click at [78, 360] on link "Settings" at bounding box center [83, 370] width 154 height 30
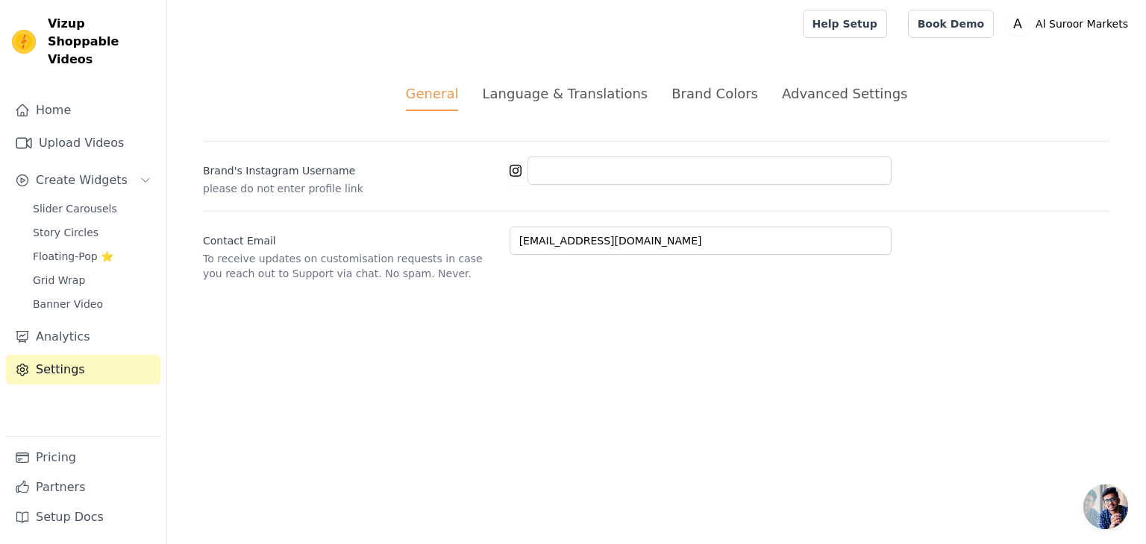
click at [594, 101] on div "Language & Translations" at bounding box center [565, 94] width 166 height 20
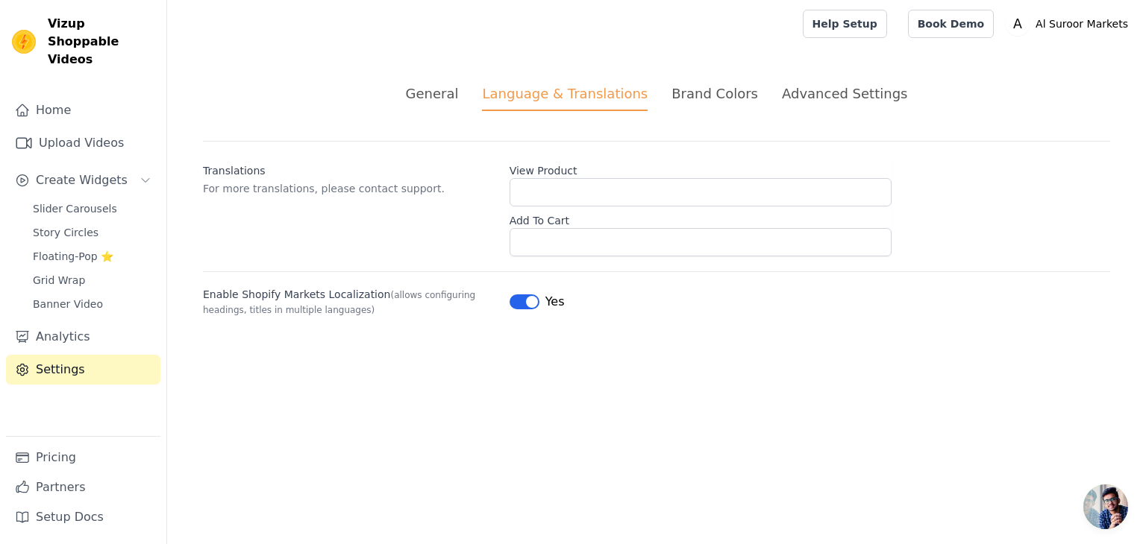
click at [594, 101] on div "Language & Translations" at bounding box center [565, 98] width 166 height 28
click at [459, 102] on div "General" at bounding box center [432, 94] width 53 height 20
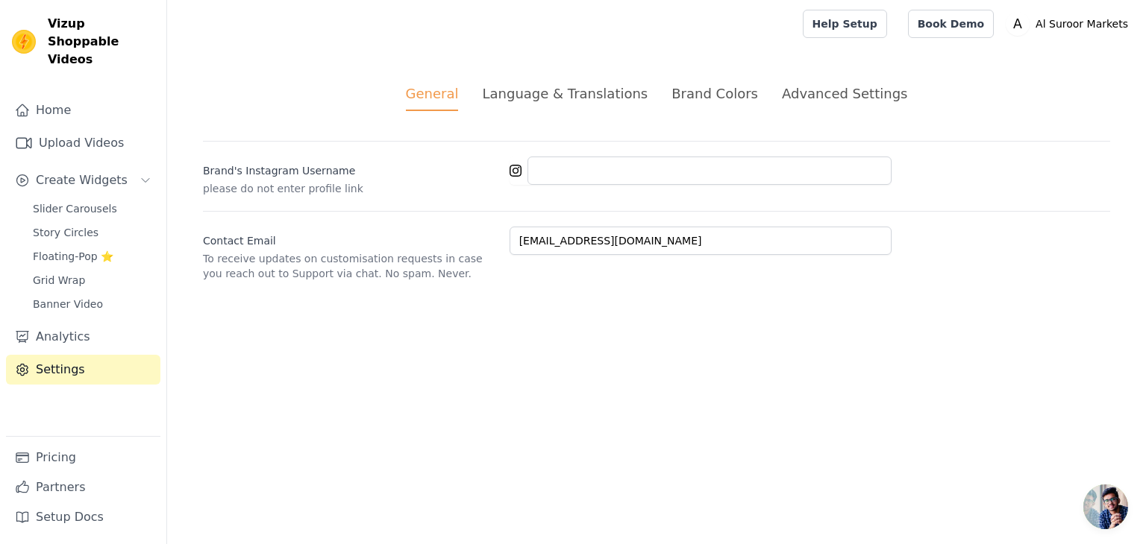
click at [713, 89] on div "Brand Colors" at bounding box center [714, 94] width 87 height 20
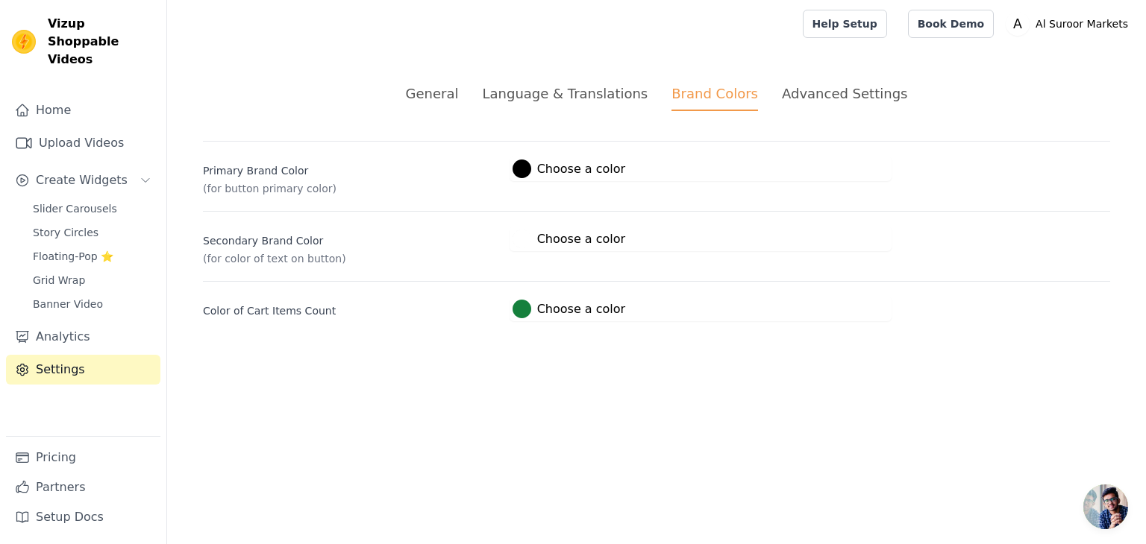
click at [844, 102] on div "Advanced Settings" at bounding box center [844, 94] width 125 height 20
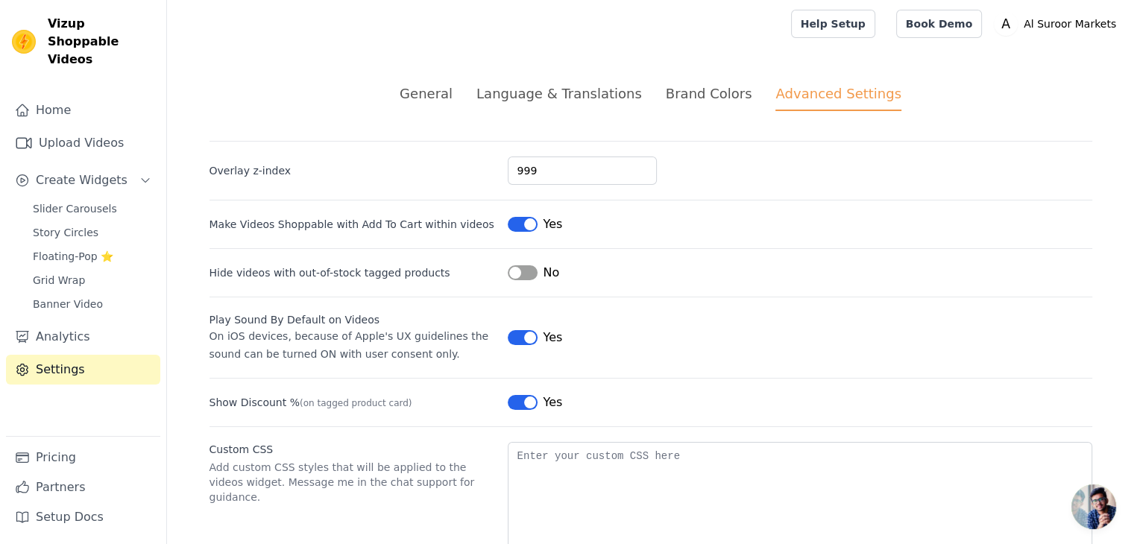
click at [617, 95] on div "Language & Translations" at bounding box center [560, 94] width 166 height 20
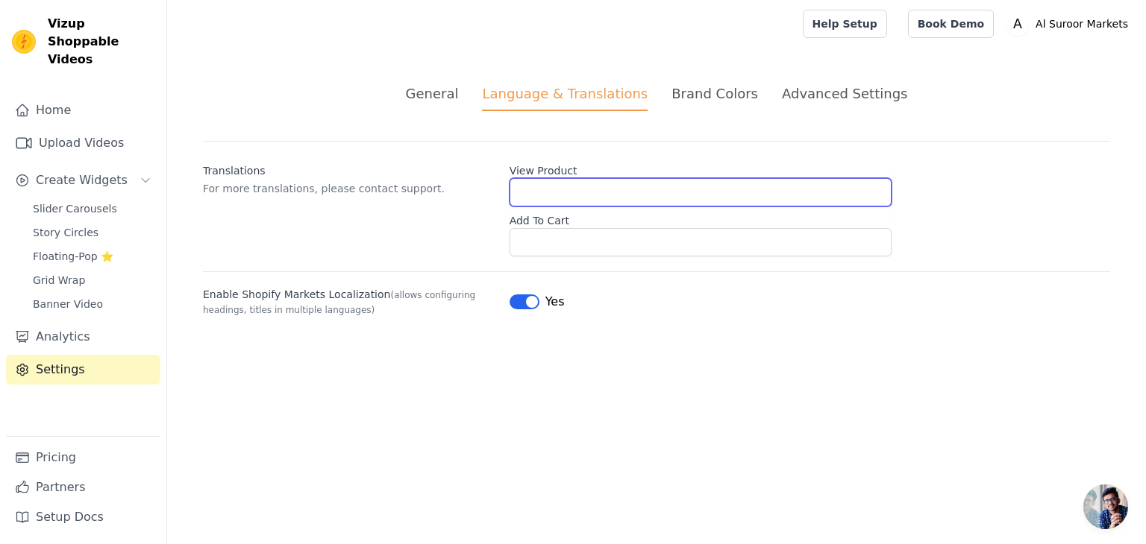
click at [590, 185] on input "View Product" at bounding box center [700, 192] width 382 height 28
paste input "https://alsuroormarkets.com/collections/punjabi-al-suroor-rice-1/rice"
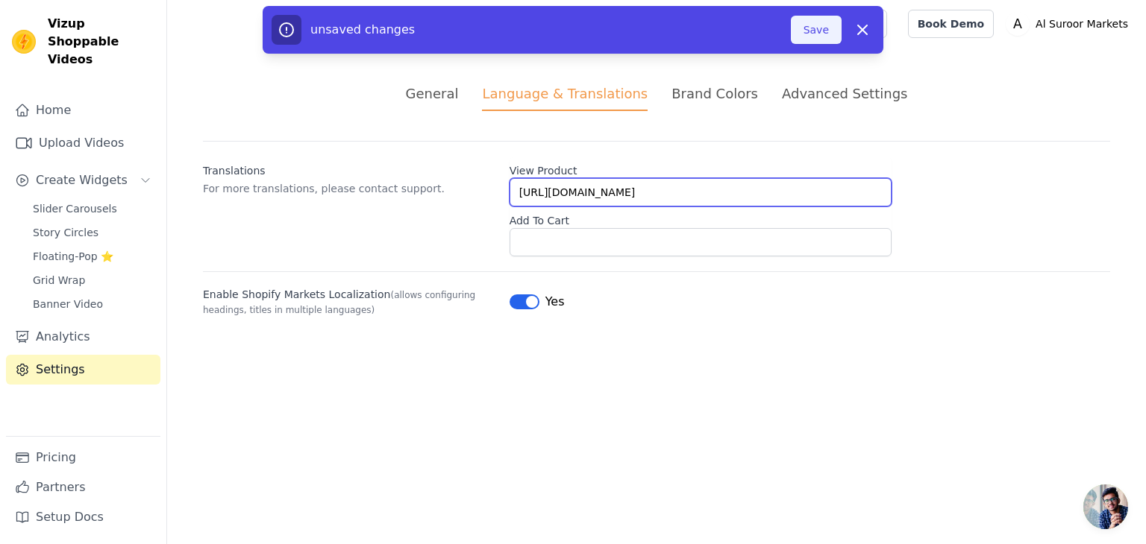
type input "https://alsuroormarkets.com/collections/punjabi-al-suroor-rice-1/rice"
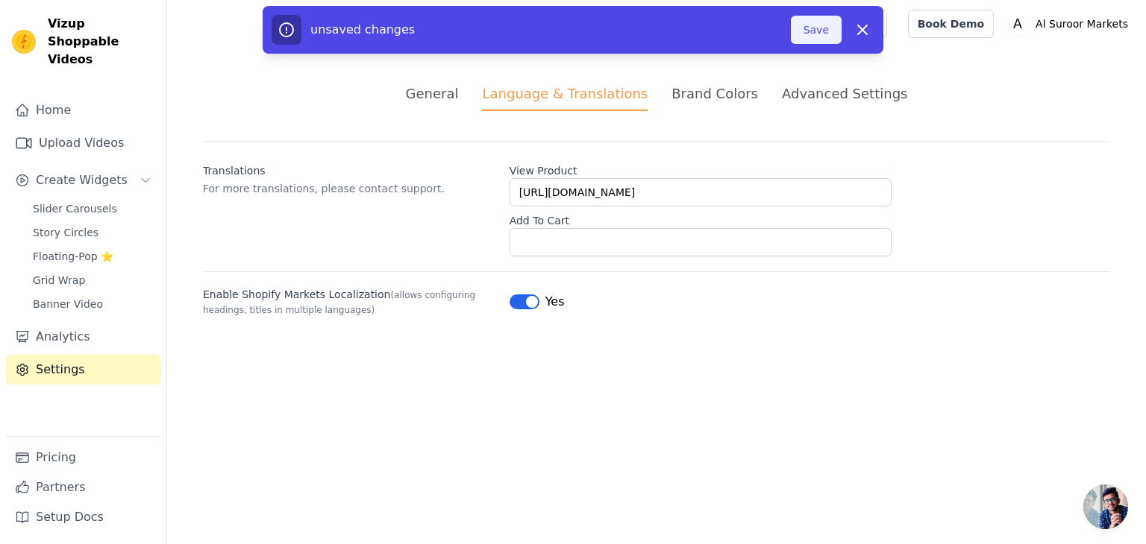
click at [825, 28] on button "Save" at bounding box center [816, 30] width 51 height 28
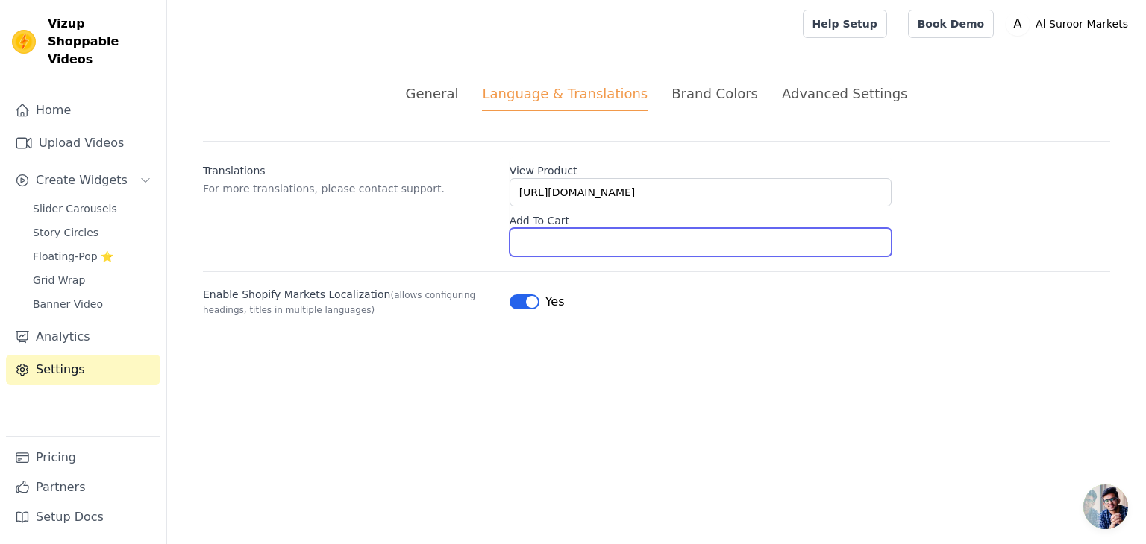
click at [612, 239] on input "Add To Cart" at bounding box center [700, 242] width 382 height 28
paste input "https://alsuroormarkets.com/collections/punjabi-al-suroor-rice-1/rice"
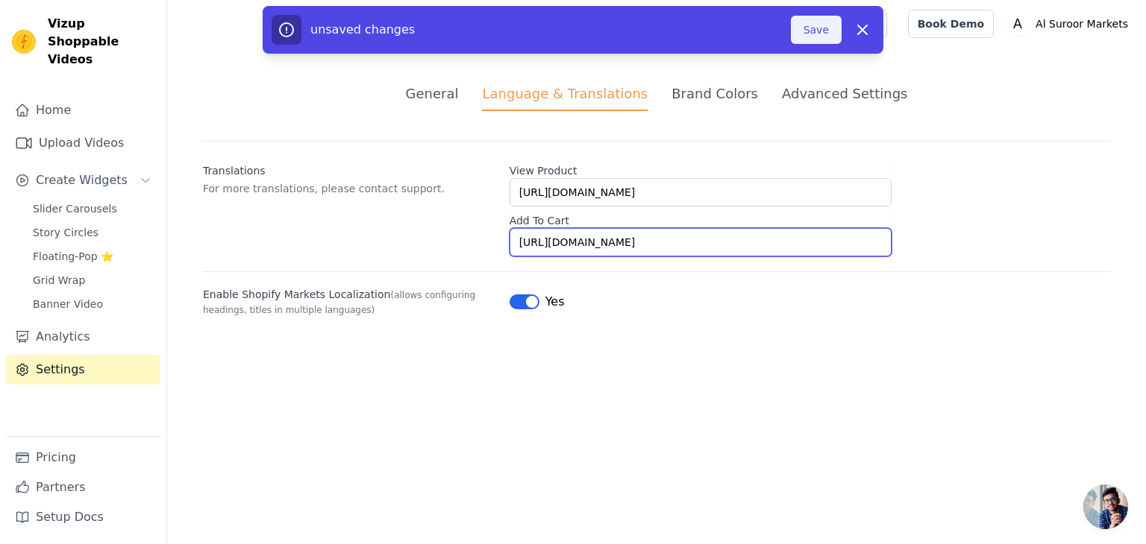
type input "https://alsuroormarkets.com/collections/punjabi-al-suroor-rice-1/rice"
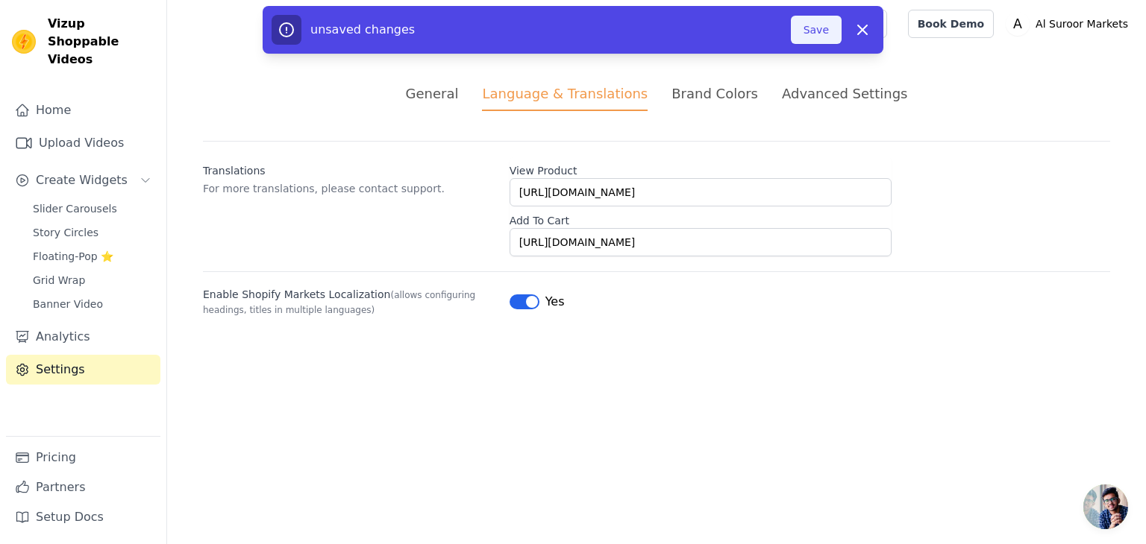
click at [803, 26] on button "Save" at bounding box center [816, 30] width 51 height 28
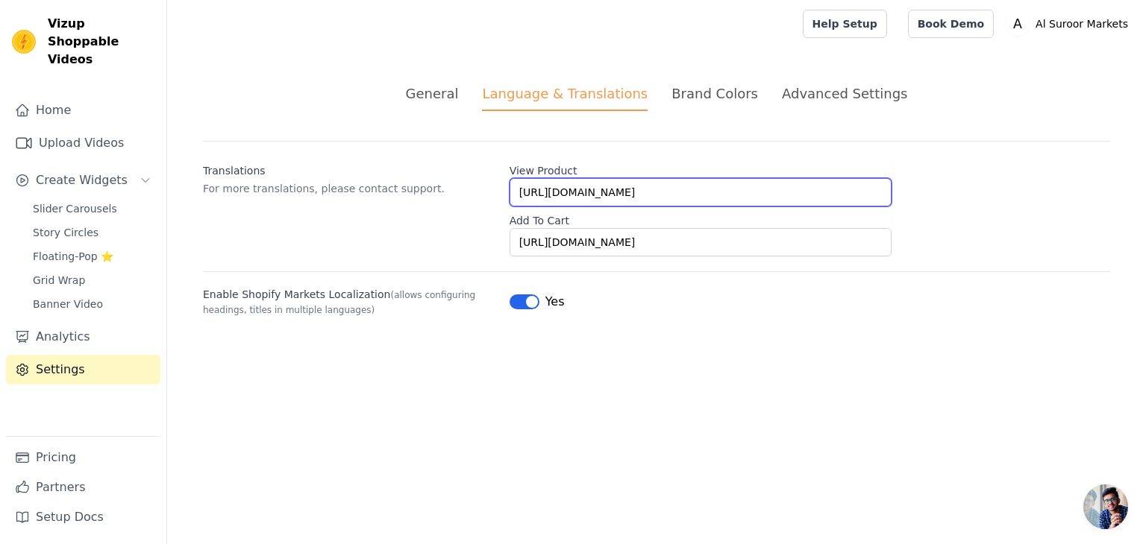
click at [852, 193] on input "https://alsuroormarkets.com/collections/punjabi-al-suroor-rice-1/rice" at bounding box center [700, 192] width 382 height 28
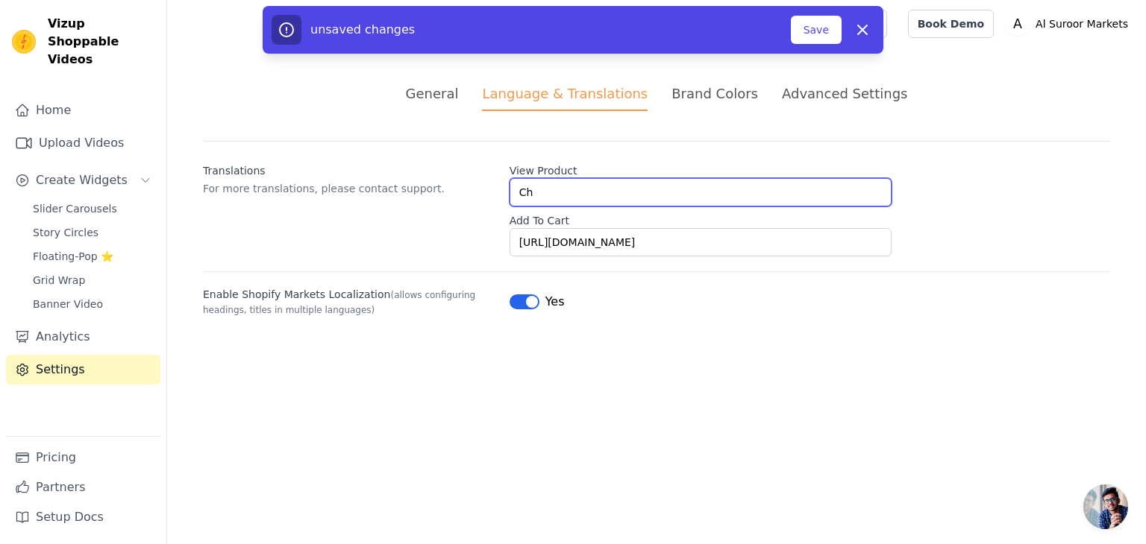
type input "C"
type input "Order Now"
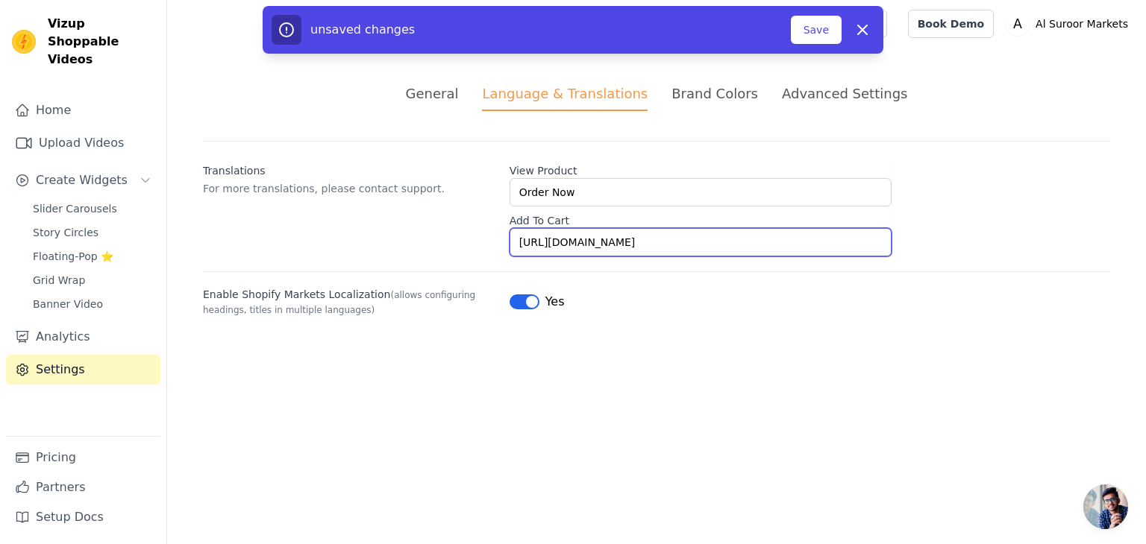
click at [865, 245] on input "https://alsuroormarkets.com/collections/punjabi-al-suroor-rice-1/rice" at bounding box center [700, 242] width 382 height 28
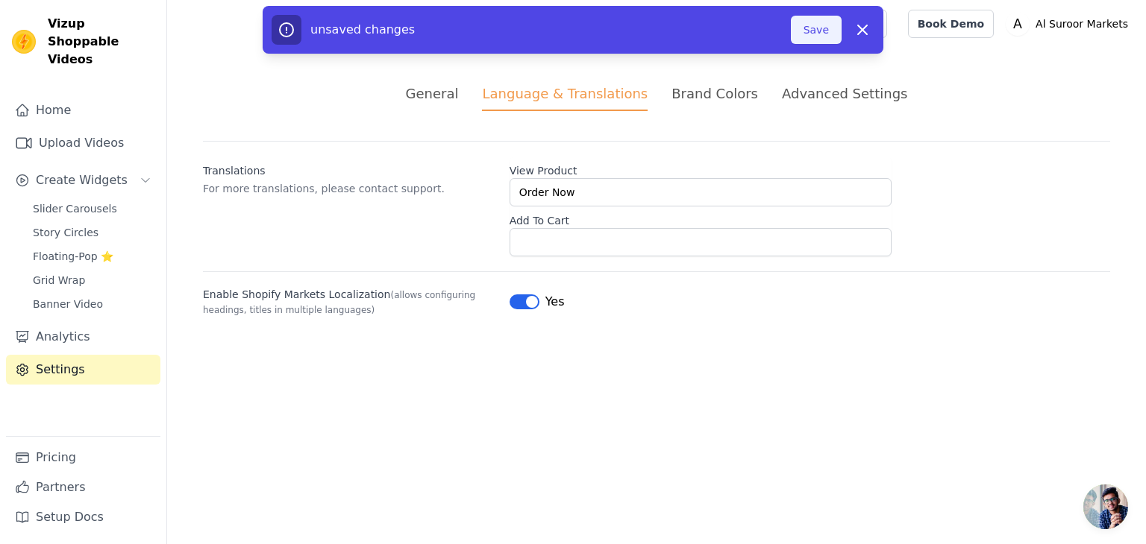
click at [829, 38] on button "Save" at bounding box center [816, 30] width 51 height 28
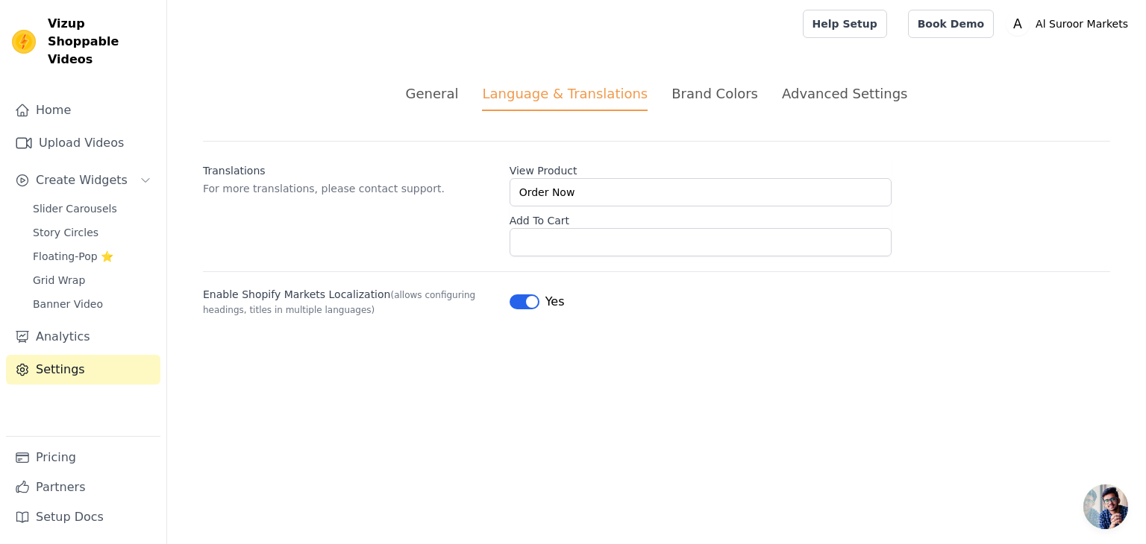
click at [456, 98] on div "General" at bounding box center [432, 94] width 53 height 20
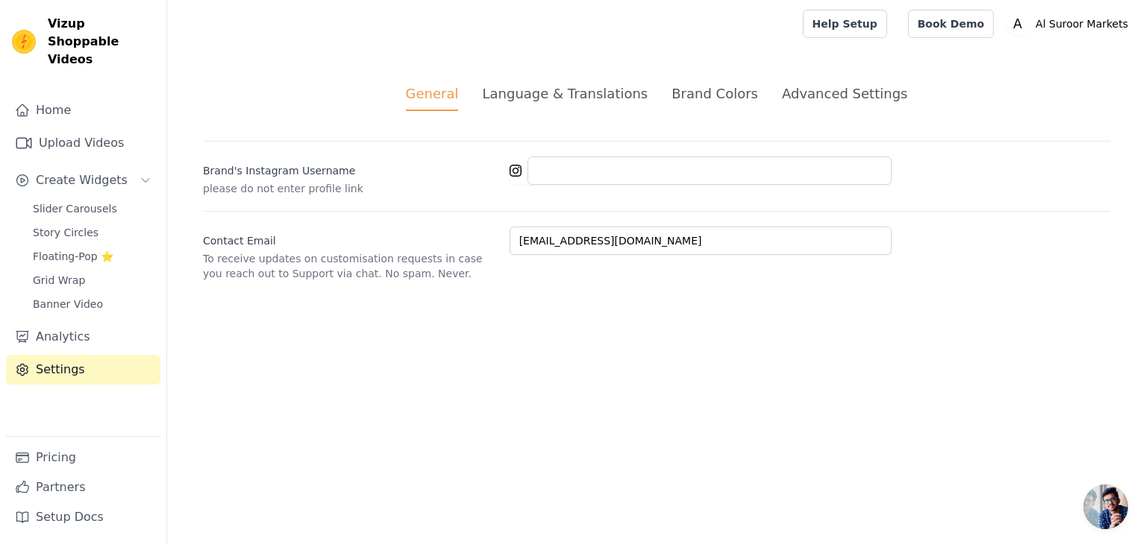
click at [697, 93] on div "Brand Colors" at bounding box center [714, 94] width 87 height 20
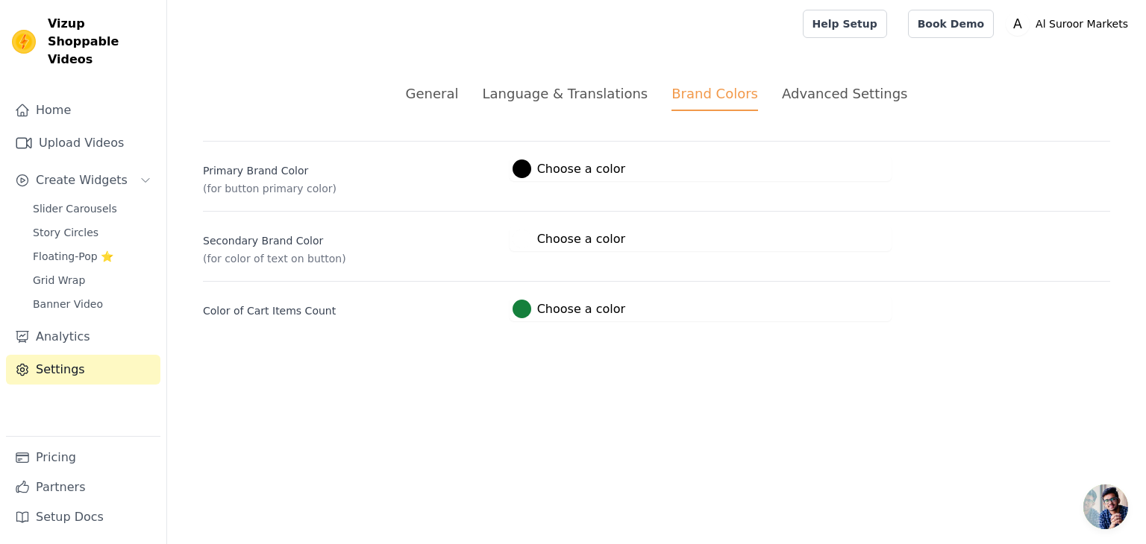
click at [816, 92] on div "Advanced Settings" at bounding box center [844, 94] width 125 height 20
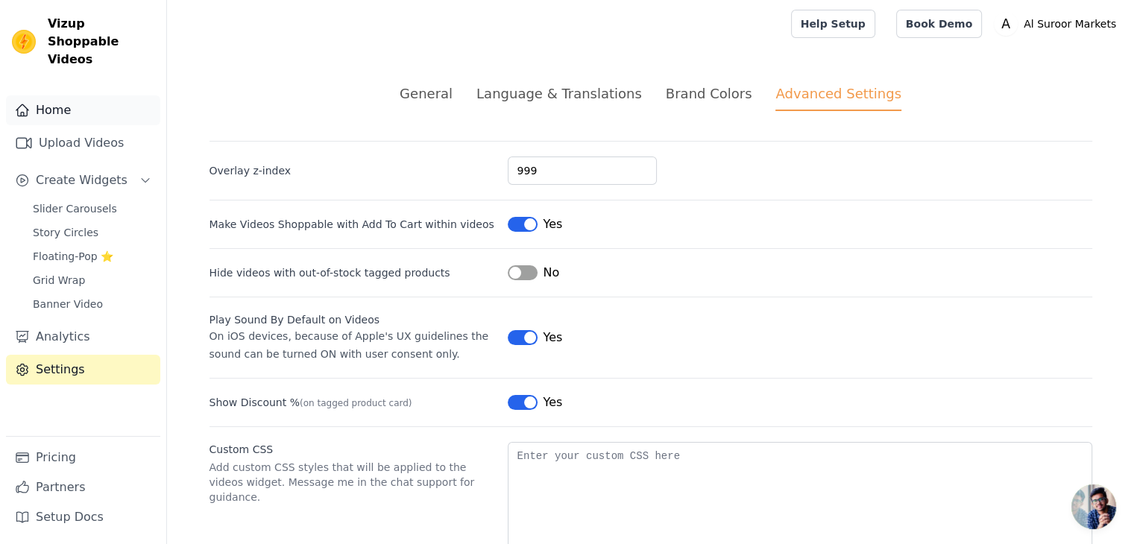
click at [51, 95] on link "Home" at bounding box center [83, 110] width 154 height 30
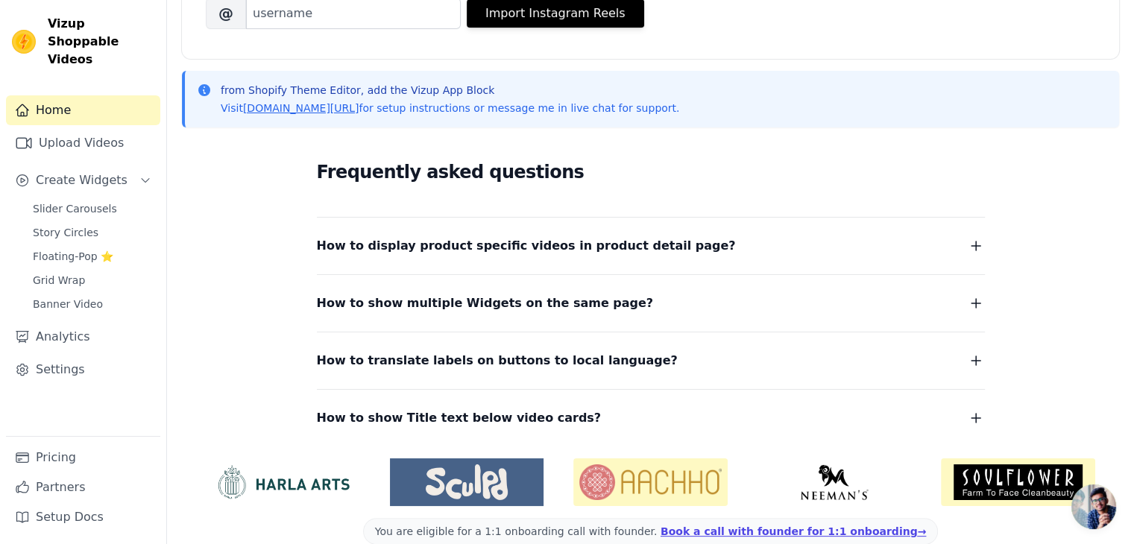
scroll to position [292, 0]
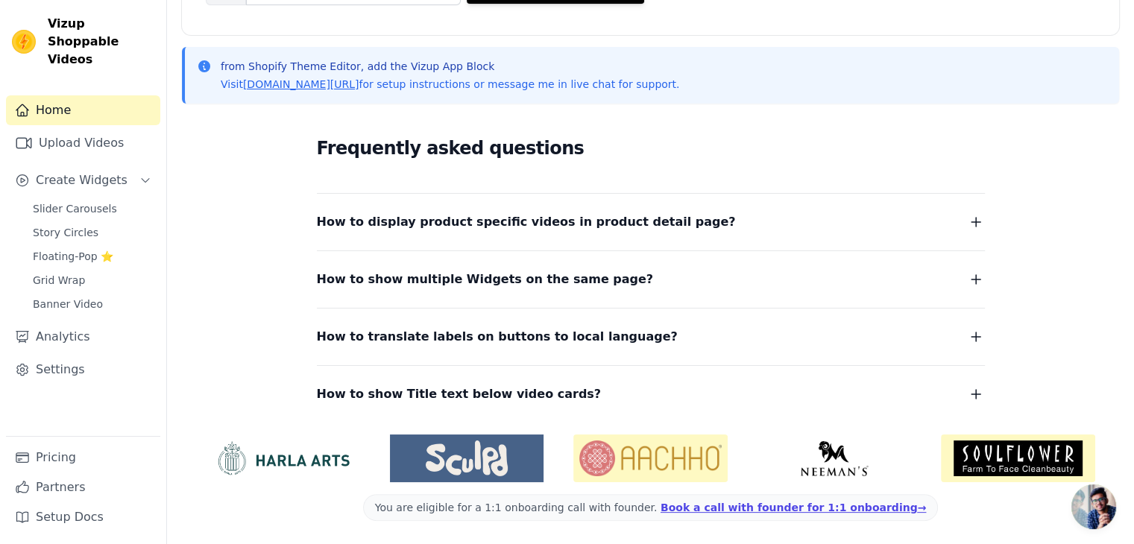
click at [972, 389] on icon "button" at bounding box center [976, 395] width 18 height 18
click at [0, 0] on icon "button" at bounding box center [0, 0] width 0 height 0
click at [974, 393] on icon "button" at bounding box center [976, 394] width 9 height 9
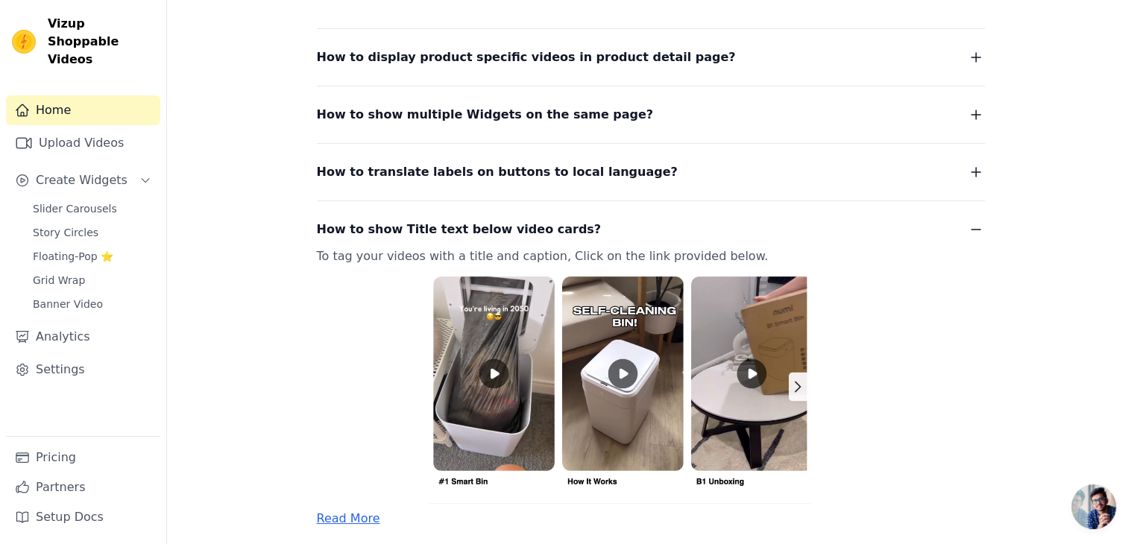
scroll to position [430, 0]
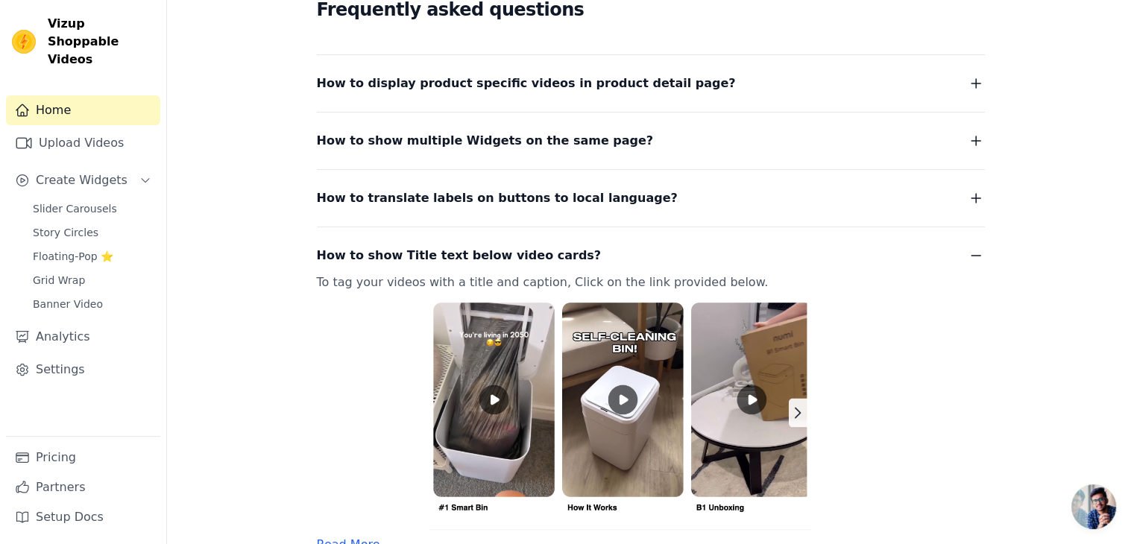
click at [975, 199] on icon "button" at bounding box center [976, 198] width 9 height 9
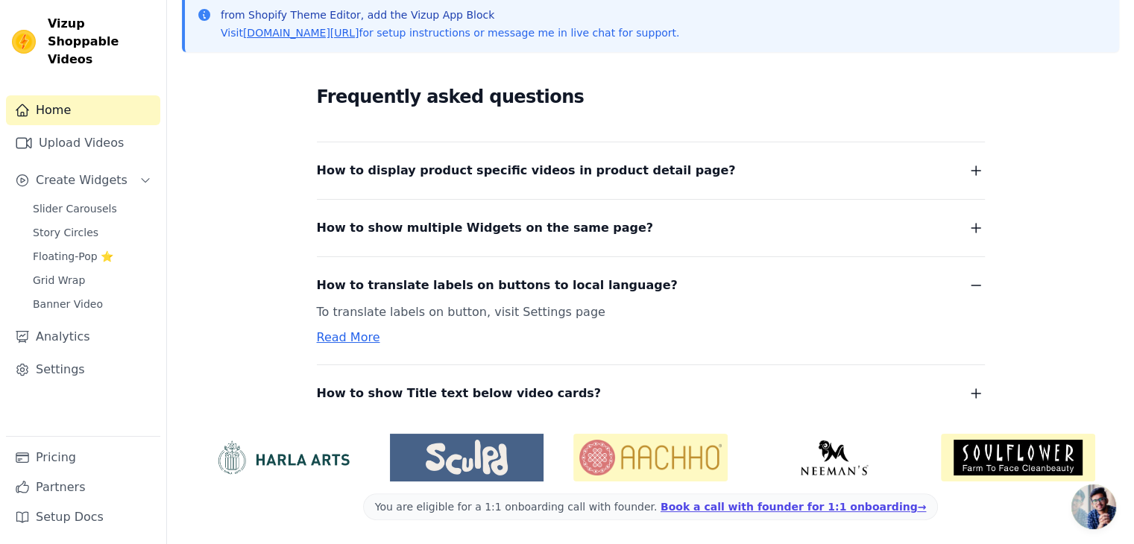
scroll to position [342, 0]
click at [66, 355] on link "Settings" at bounding box center [83, 370] width 154 height 30
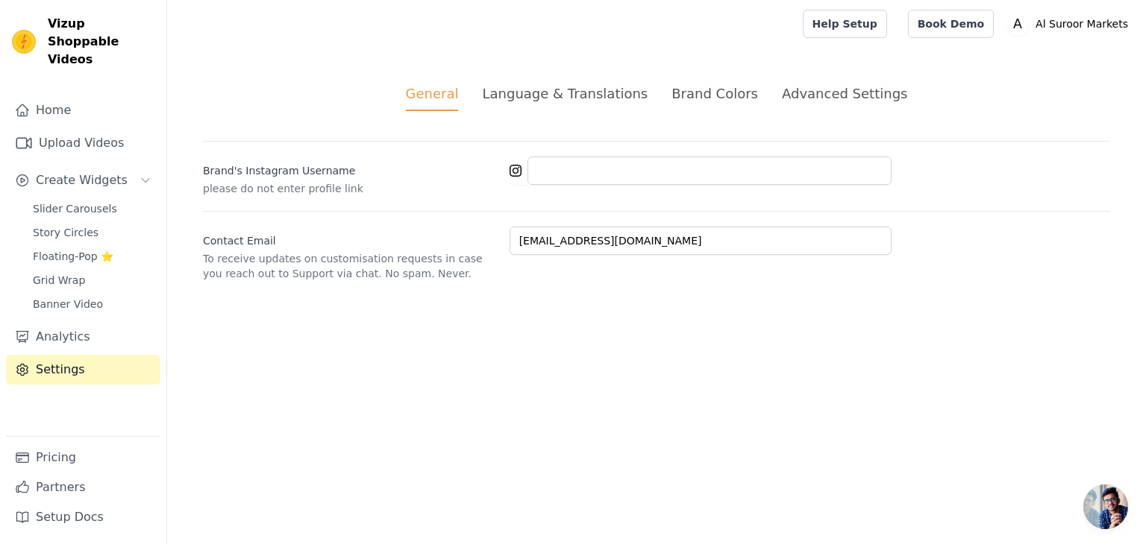
click at [573, 102] on div "Language & Translations" at bounding box center [565, 94] width 166 height 20
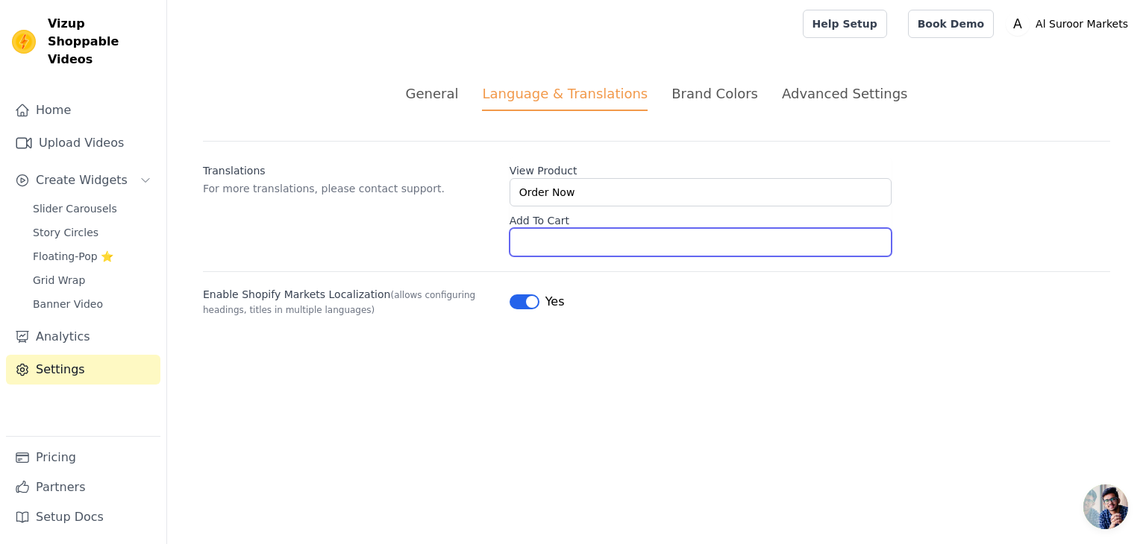
click at [559, 245] on input "Add To Cart" at bounding box center [700, 242] width 382 height 28
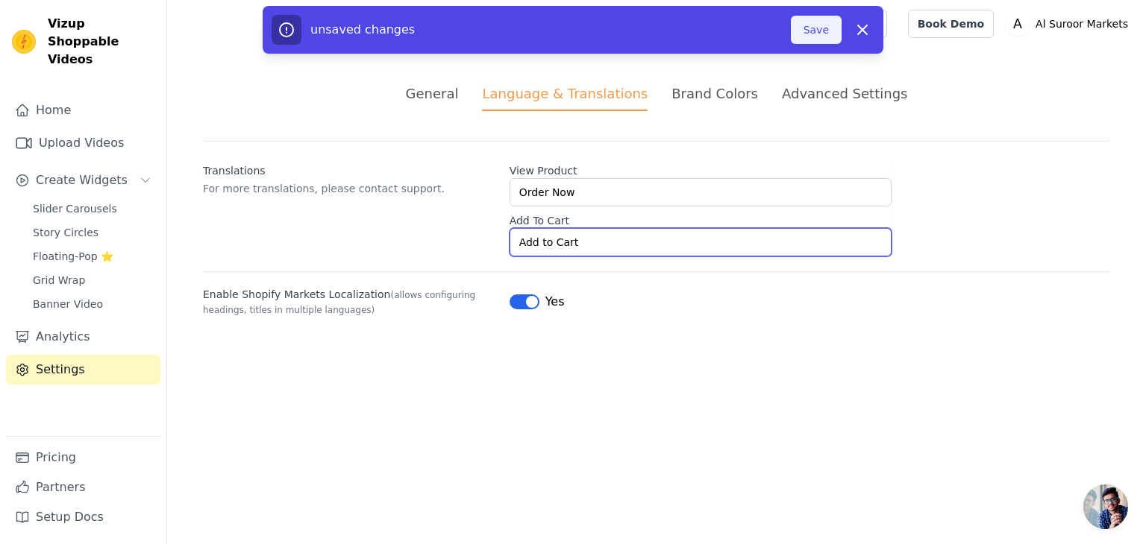
type input "Add to Cart"
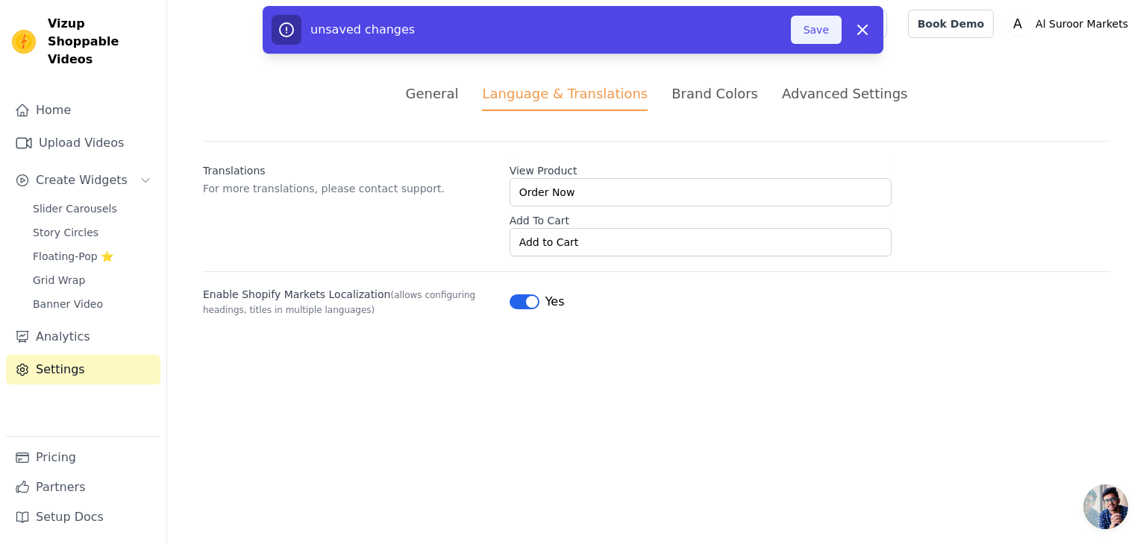
click at [810, 30] on button "Save" at bounding box center [816, 30] width 51 height 28
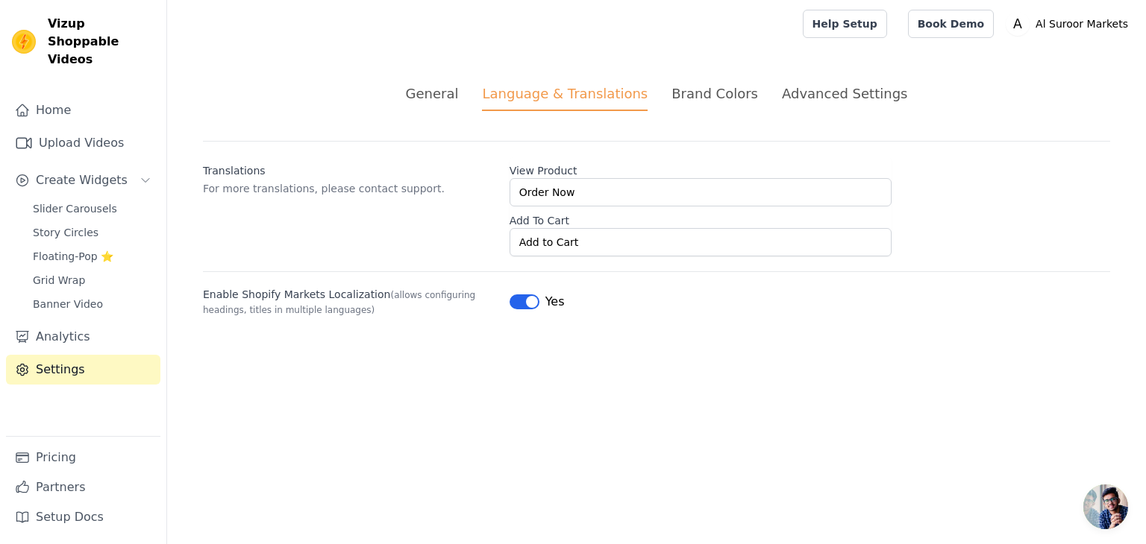
click at [805, 96] on div "Advanced Settings" at bounding box center [844, 94] width 125 height 20
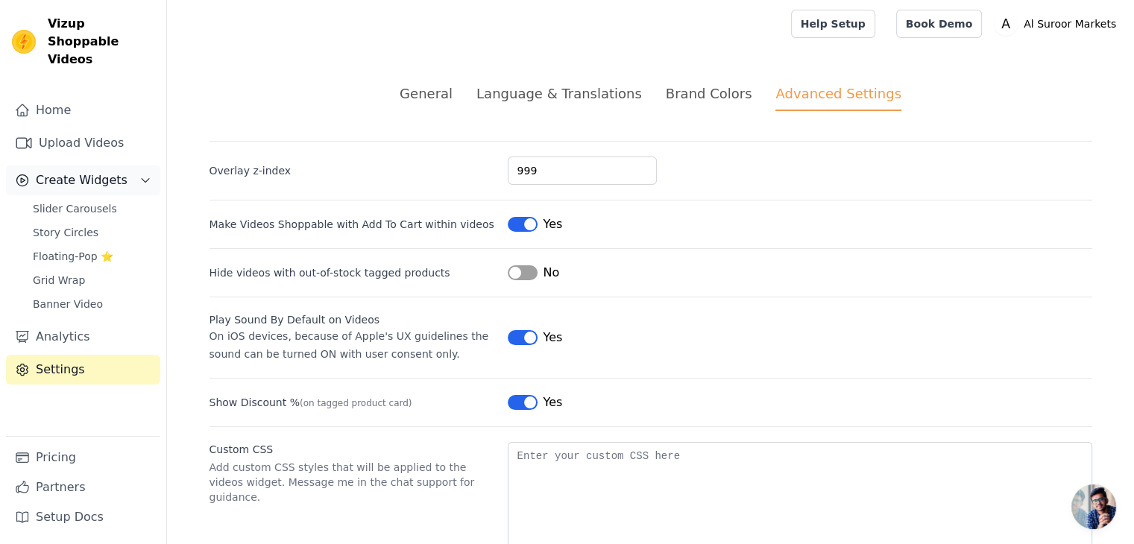
click at [142, 175] on icon "Sidebar" at bounding box center [145, 181] width 12 height 12
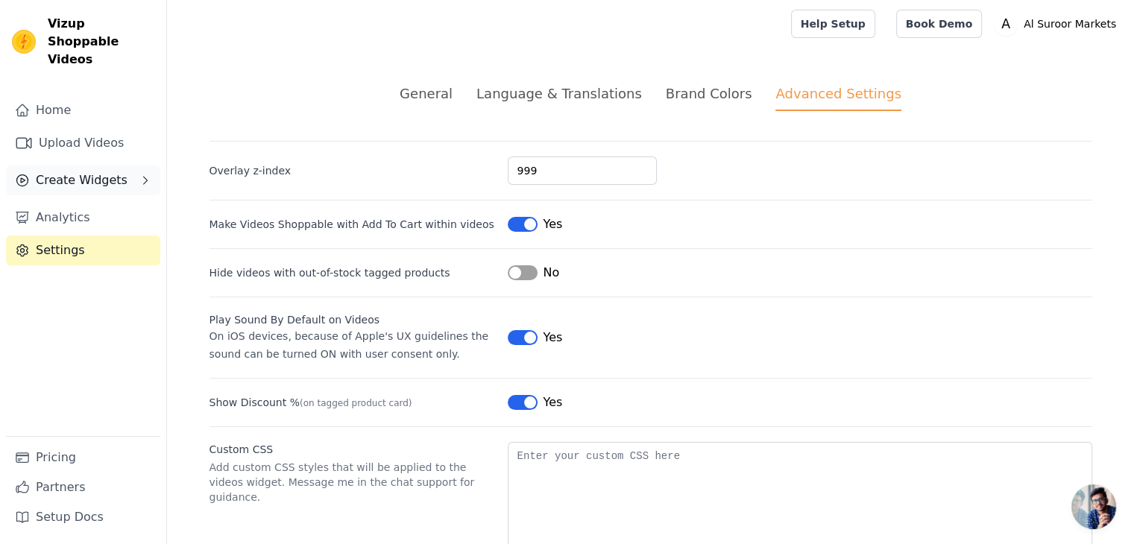
click at [140, 175] on icon "Sidebar" at bounding box center [145, 181] width 12 height 12
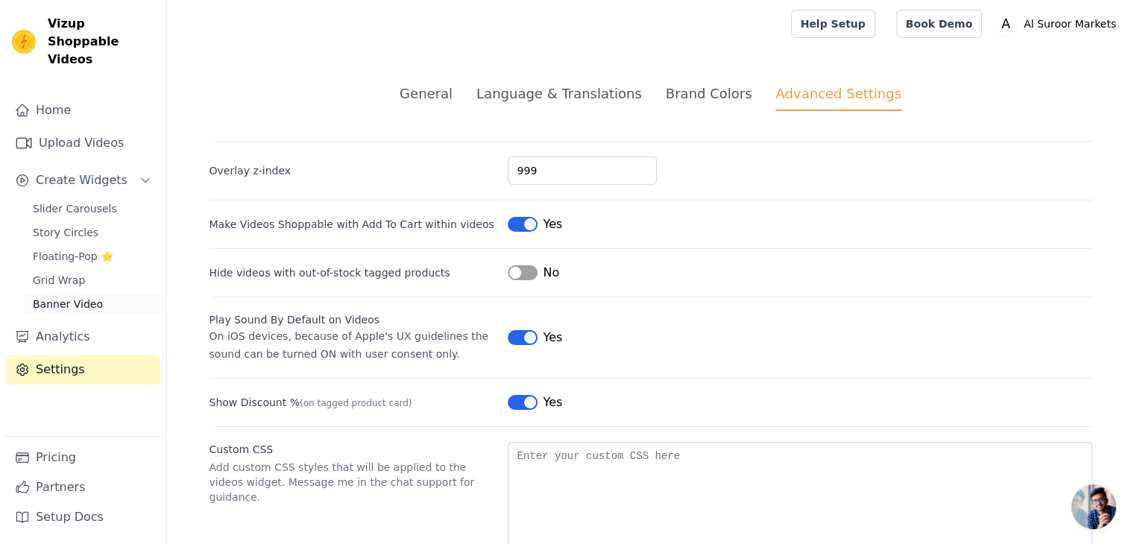
click at [66, 297] on span "Banner Video" at bounding box center [68, 304] width 70 height 15
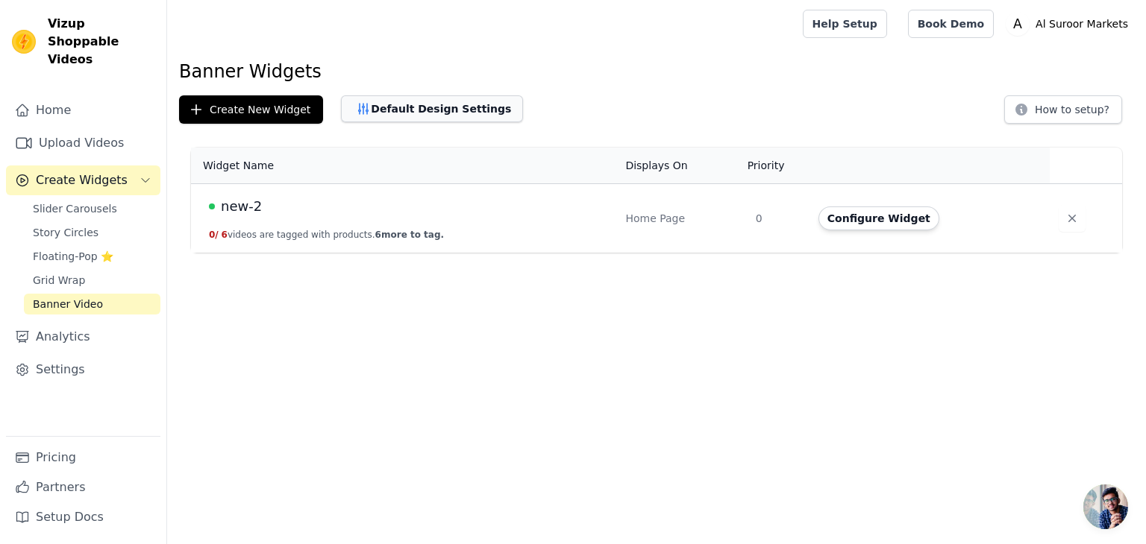
click at [385, 110] on button "Default Design Settings" at bounding box center [432, 108] width 182 height 27
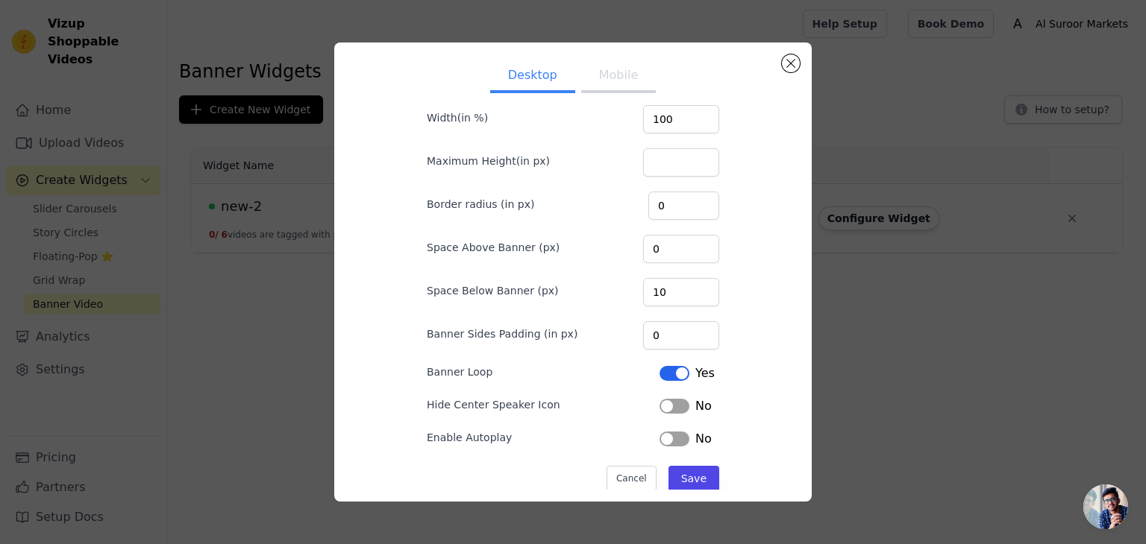
scroll to position [86, 0]
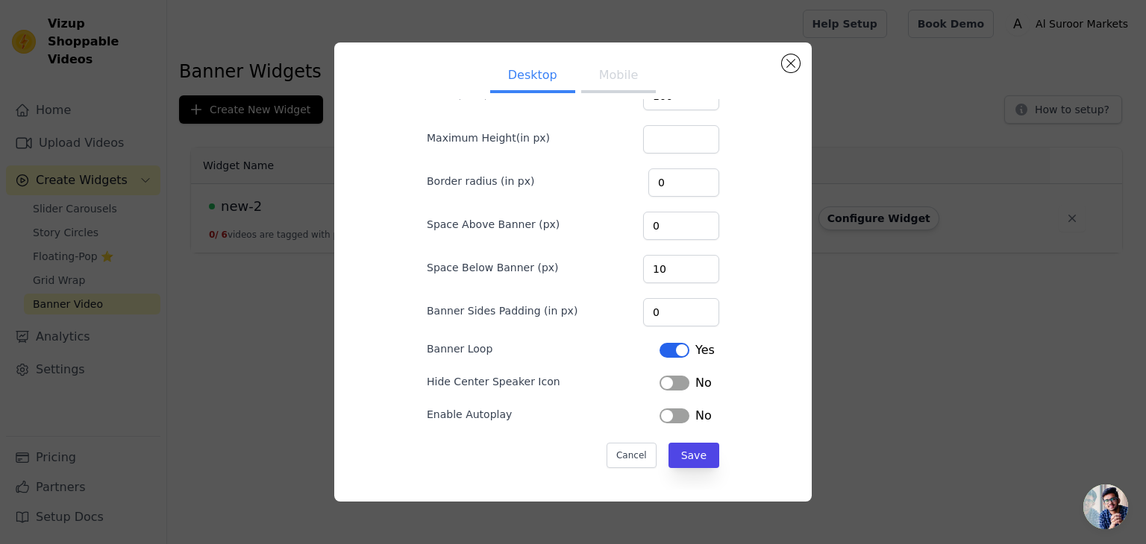
click at [615, 72] on button "Mobile" at bounding box center [618, 76] width 75 height 33
click at [782, 65] on button "Close modal" at bounding box center [791, 63] width 18 height 18
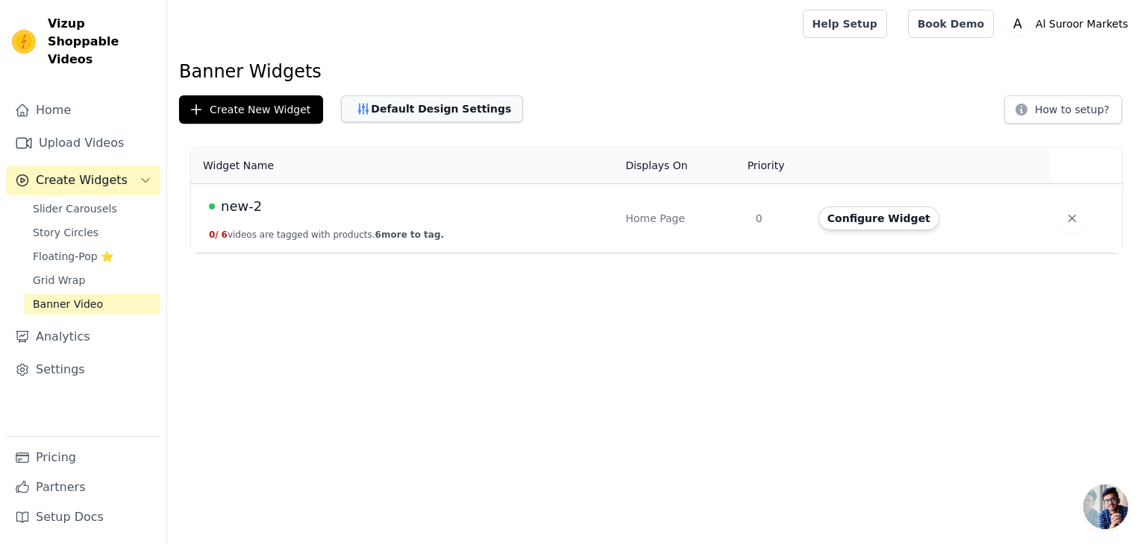
click at [420, 114] on button "Default Design Settings" at bounding box center [432, 108] width 182 height 27
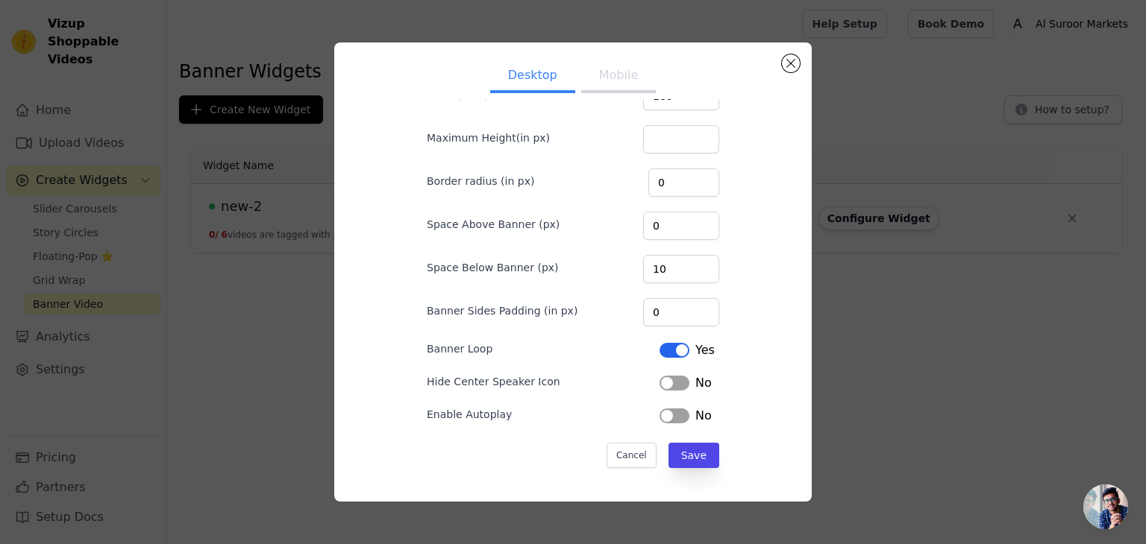
click at [671, 415] on button "Label" at bounding box center [674, 416] width 30 height 15
click at [612, 75] on button "Mobile" at bounding box center [618, 76] width 75 height 33
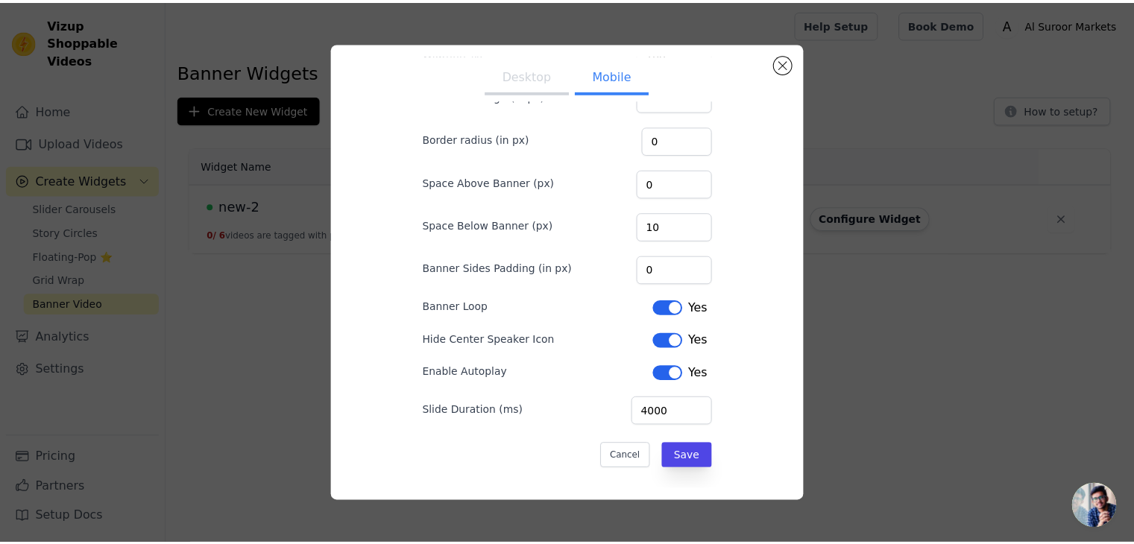
scroll to position [128, 0]
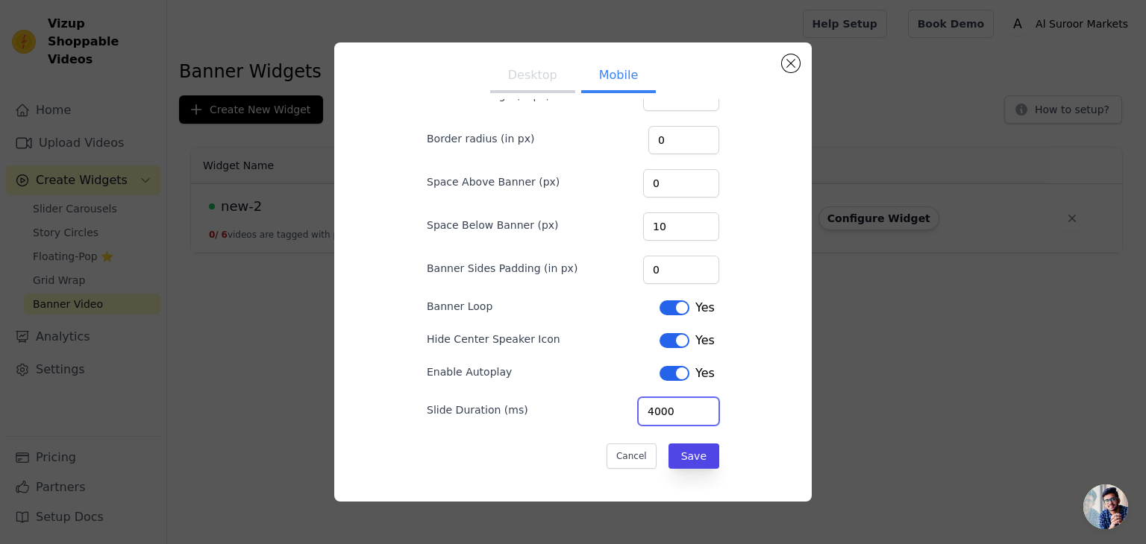
click at [644, 409] on input "4000" at bounding box center [678, 412] width 81 height 28
click at [647, 409] on input "4000" at bounding box center [678, 412] width 81 height 28
type input "5000"
click at [520, 78] on button "Desktop" at bounding box center [532, 76] width 85 height 33
click at [647, 407] on input "4000" at bounding box center [678, 412] width 81 height 28
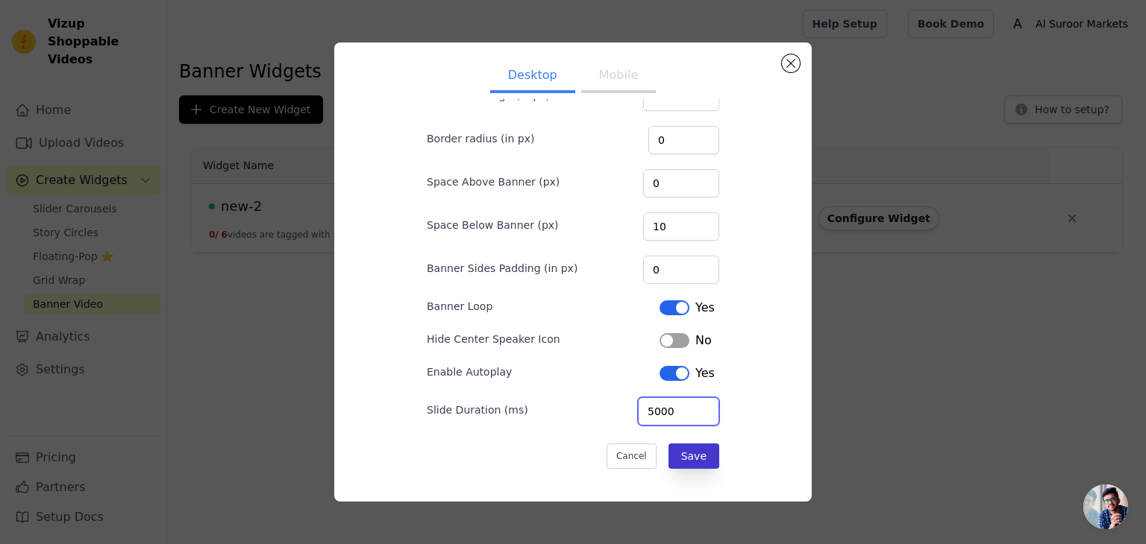
type input "5000"
click at [686, 452] on button "Save" at bounding box center [693, 456] width 51 height 25
click at [686, 451] on button "Save" at bounding box center [693, 456] width 51 height 25
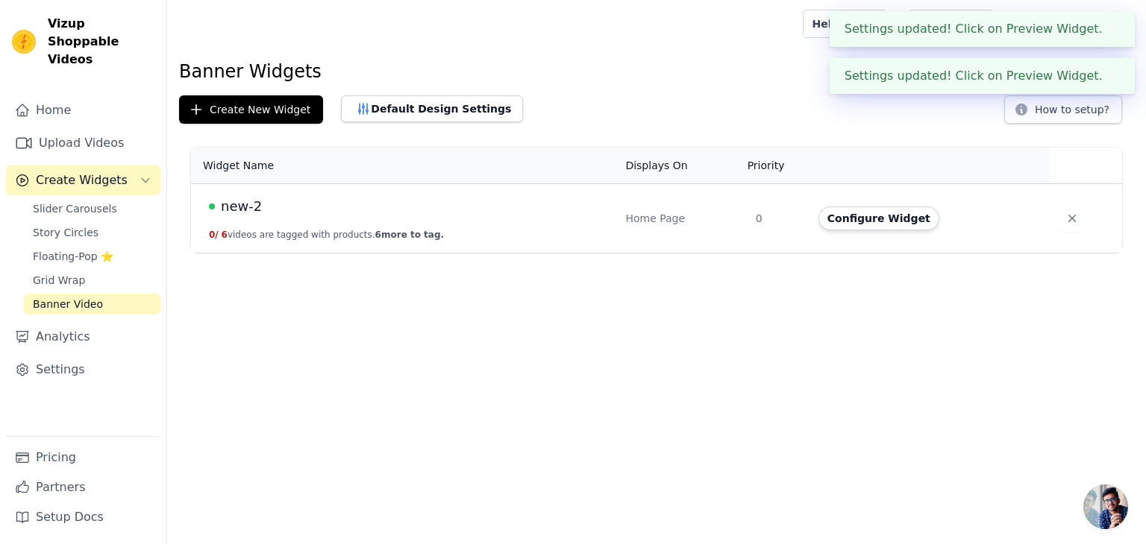
click at [230, 206] on span "new-2" at bounding box center [241, 206] width 41 height 21
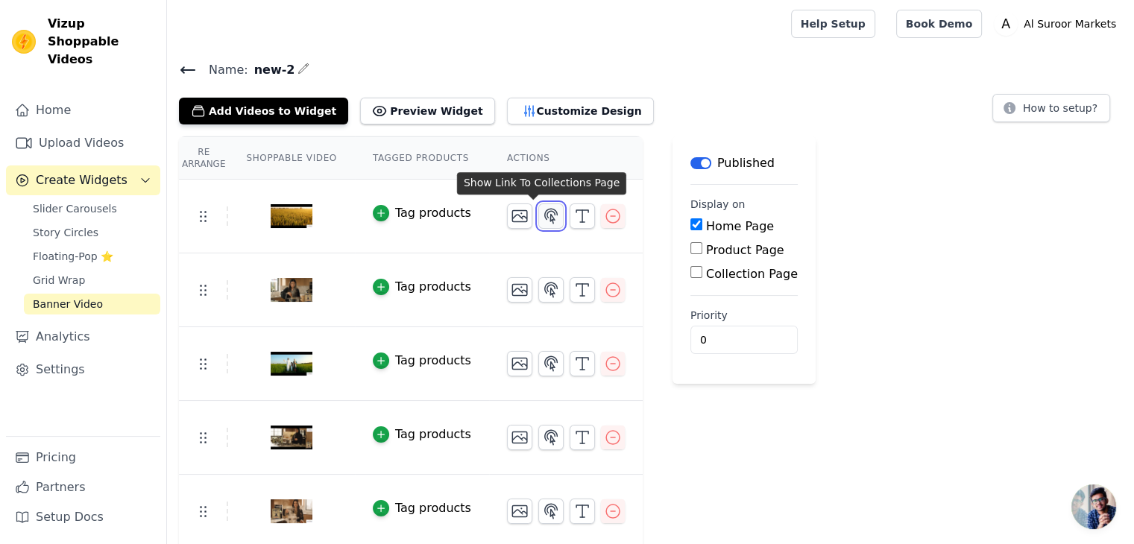
click at [542, 219] on icon "button" at bounding box center [551, 216] width 18 height 18
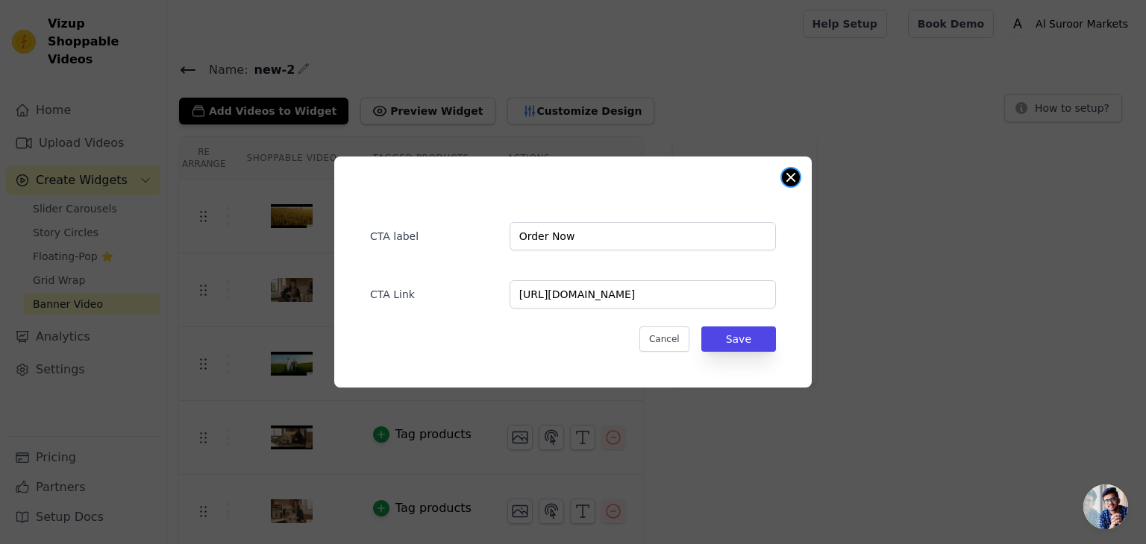
click at [791, 177] on button "Close modal" at bounding box center [791, 178] width 18 height 18
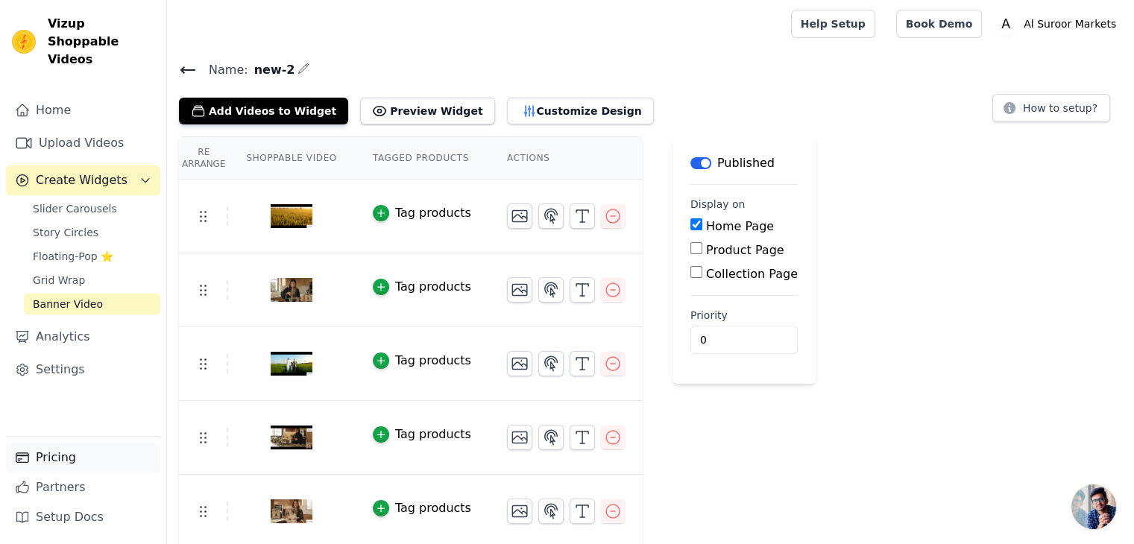
click at [73, 457] on link "Pricing" at bounding box center [83, 458] width 154 height 30
